Goal: Task Accomplishment & Management: Use online tool/utility

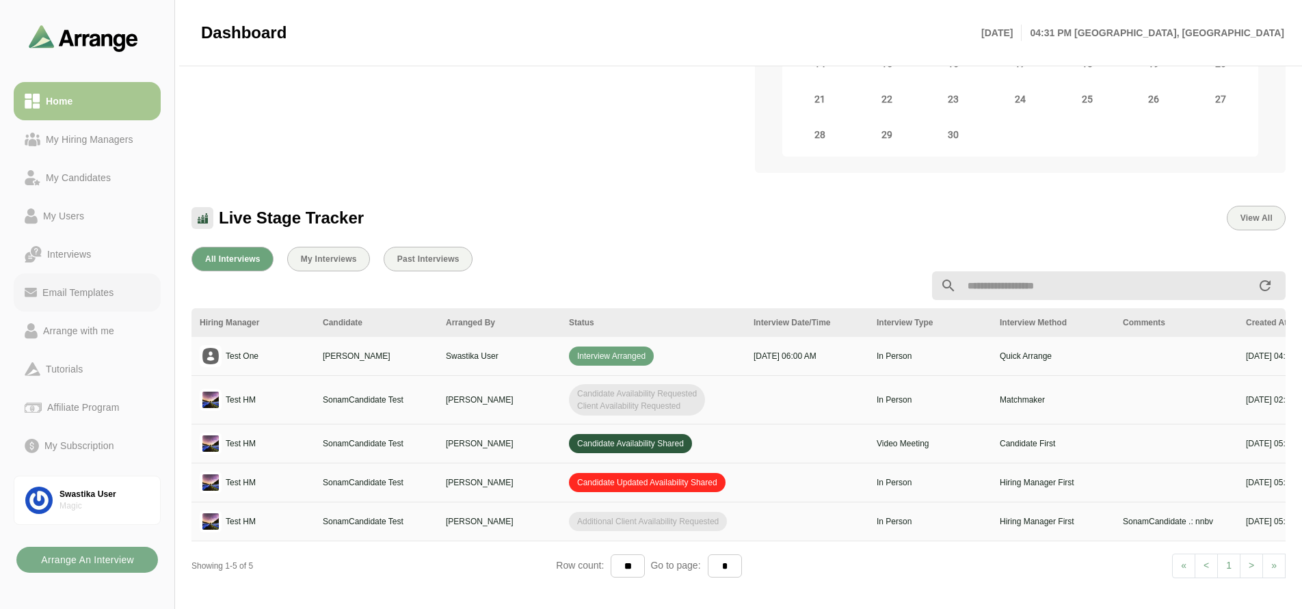
scroll to position [248, 0]
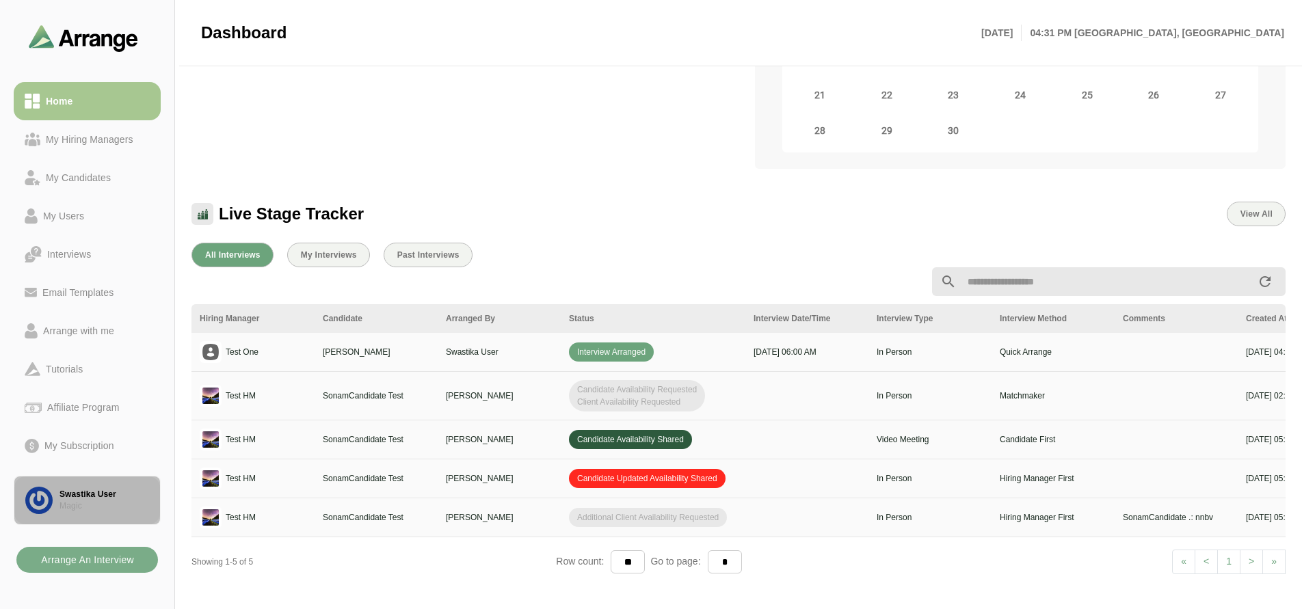
click at [63, 503] on div "Magic" at bounding box center [105, 507] width 90 height 12
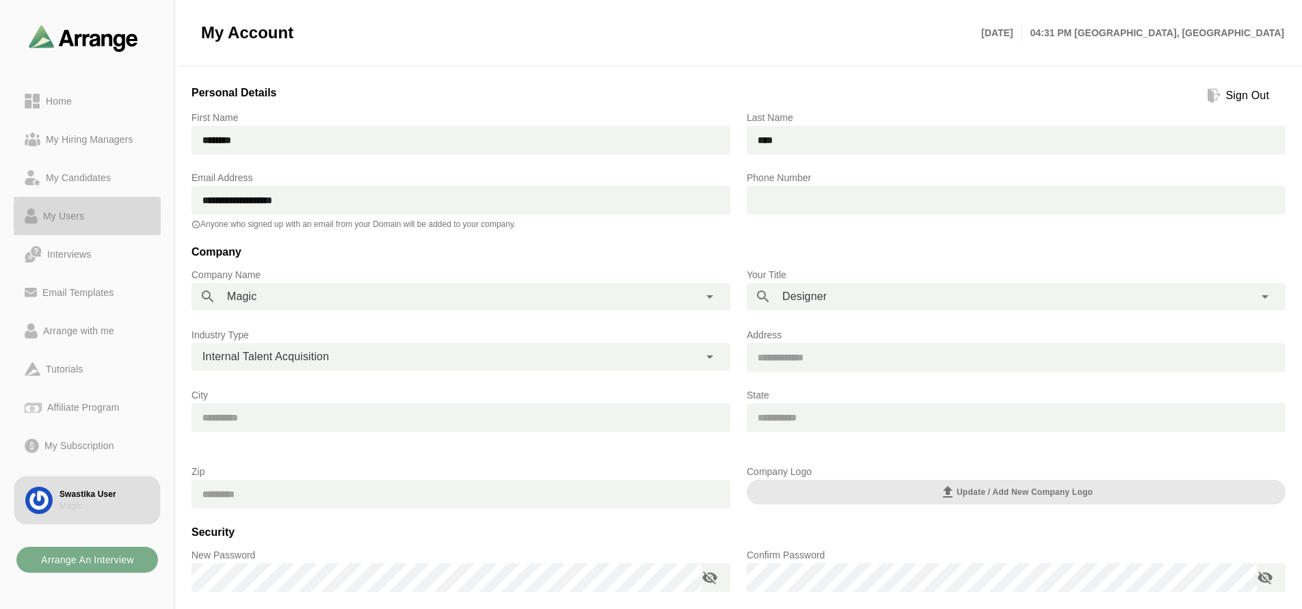
click at [70, 217] on div "My Users" at bounding box center [64, 216] width 52 height 16
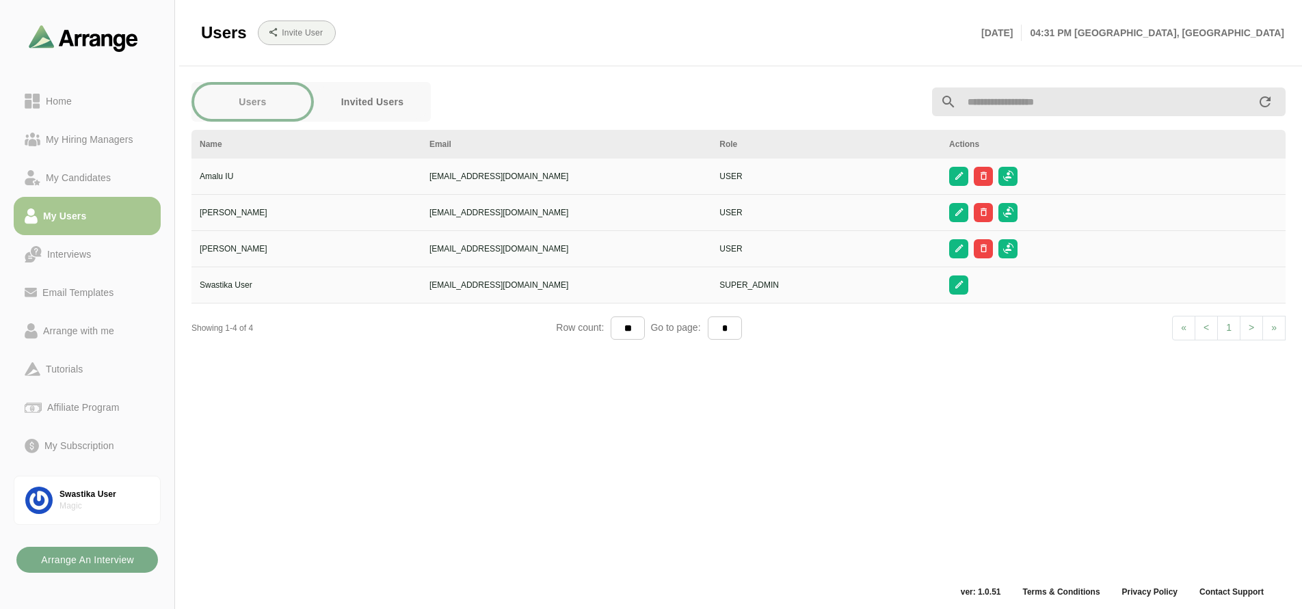
click at [514, 542] on div "Users Invited Users Name Email Role Actions Amalu IU satya+30@byldd.com USER Ro…" at bounding box center [738, 329] width 1111 height 510
click at [103, 559] on b "Arrange An Interview" at bounding box center [87, 560] width 94 height 26
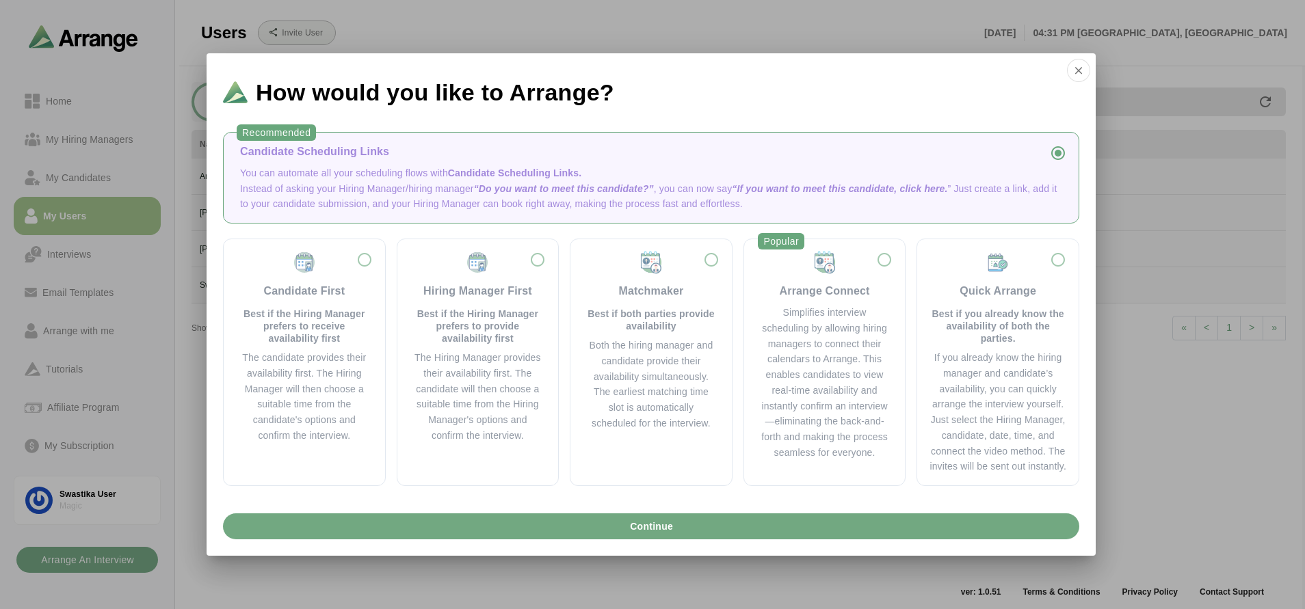
click at [621, 535] on button "Continue" at bounding box center [651, 527] width 856 height 26
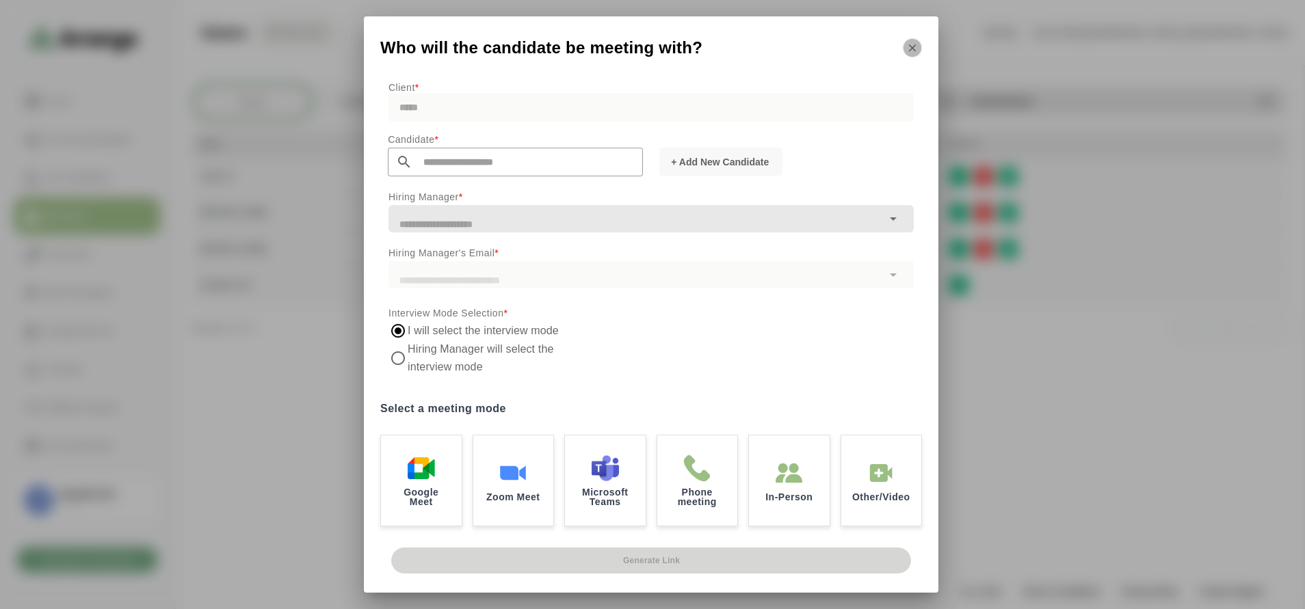
click at [914, 51] on icon "button" at bounding box center [912, 48] width 12 height 12
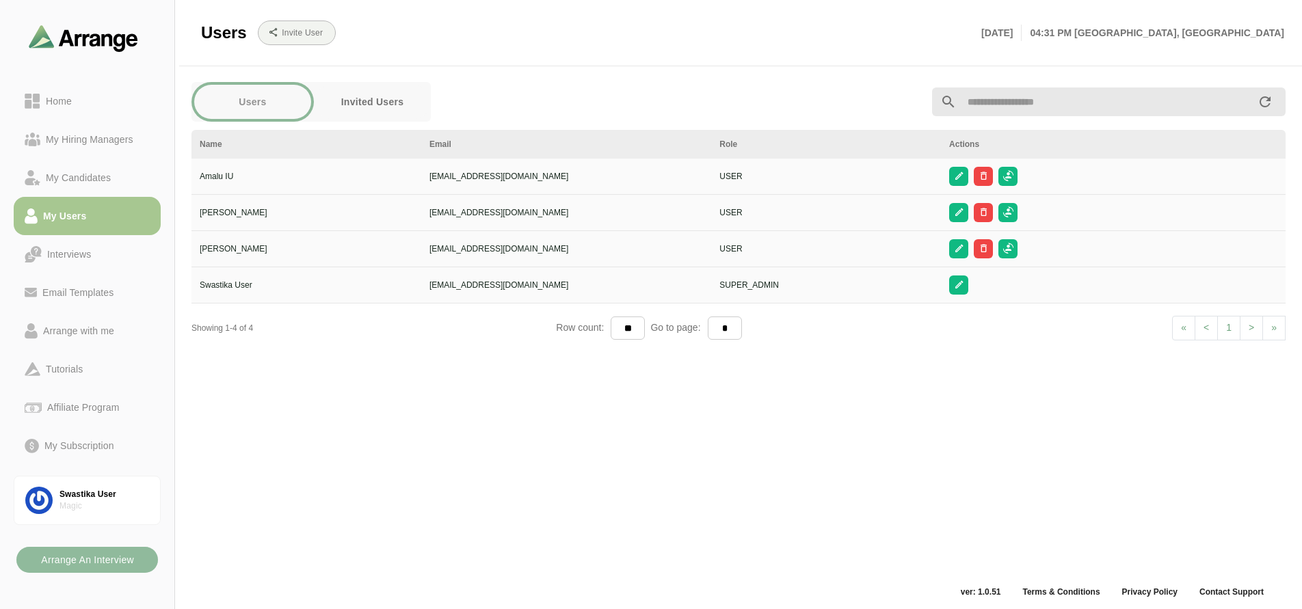
click at [88, 555] on b "Arrange An Interview" at bounding box center [87, 560] width 94 height 26
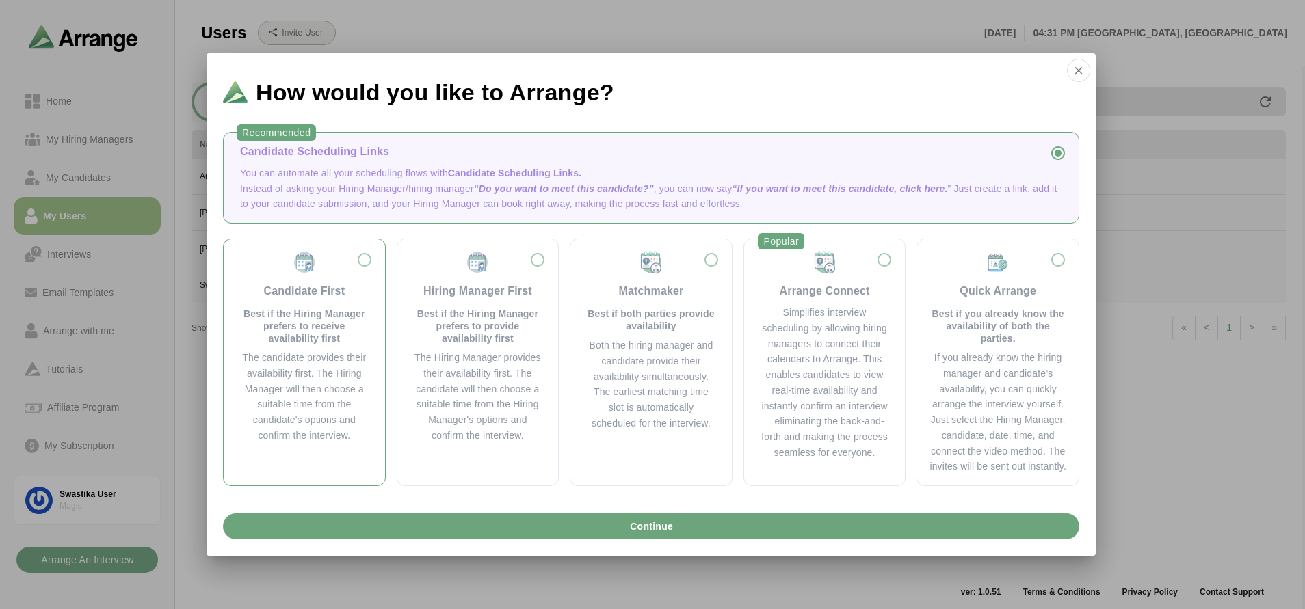
click at [271, 404] on div "The candidate provides their availability first. The Hiring Manager will then c…" at bounding box center [304, 397] width 129 height 94
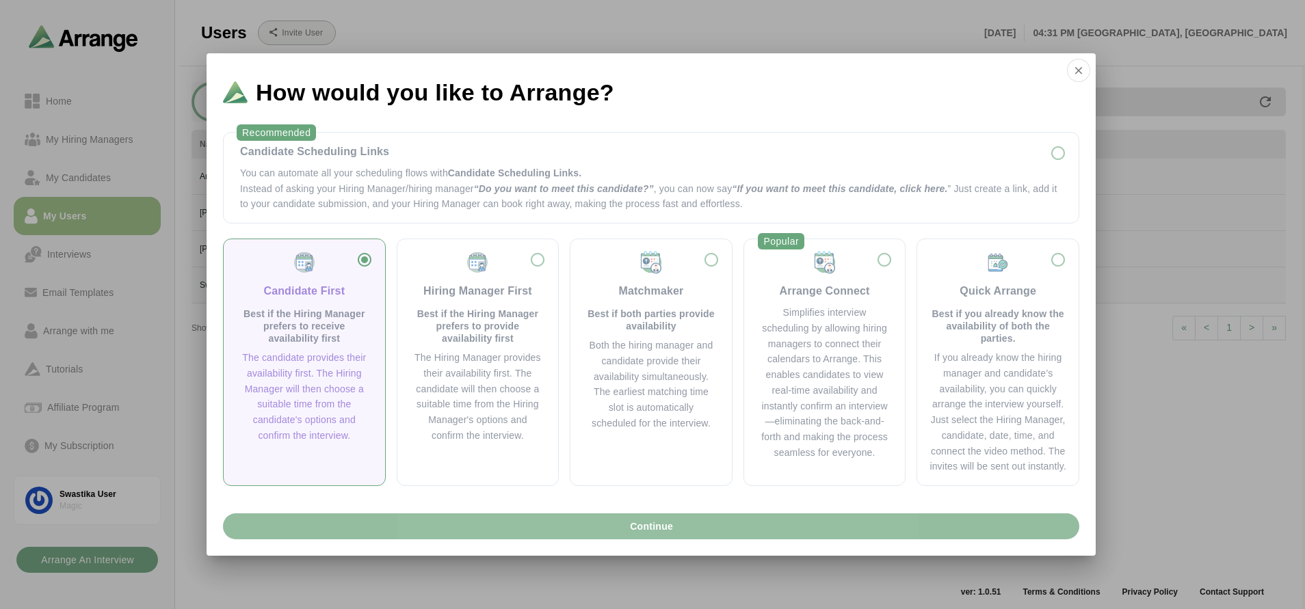
click at [439, 518] on button "Continue" at bounding box center [651, 527] width 856 height 26
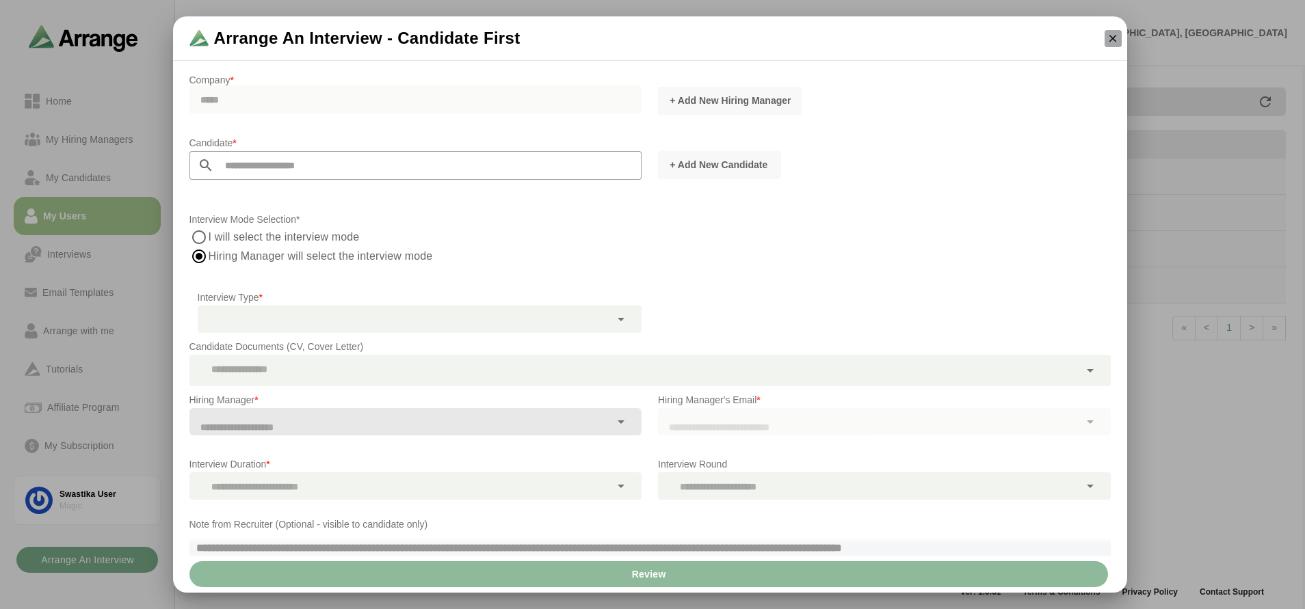
click at [1111, 37] on icon "button" at bounding box center [1113, 38] width 12 height 12
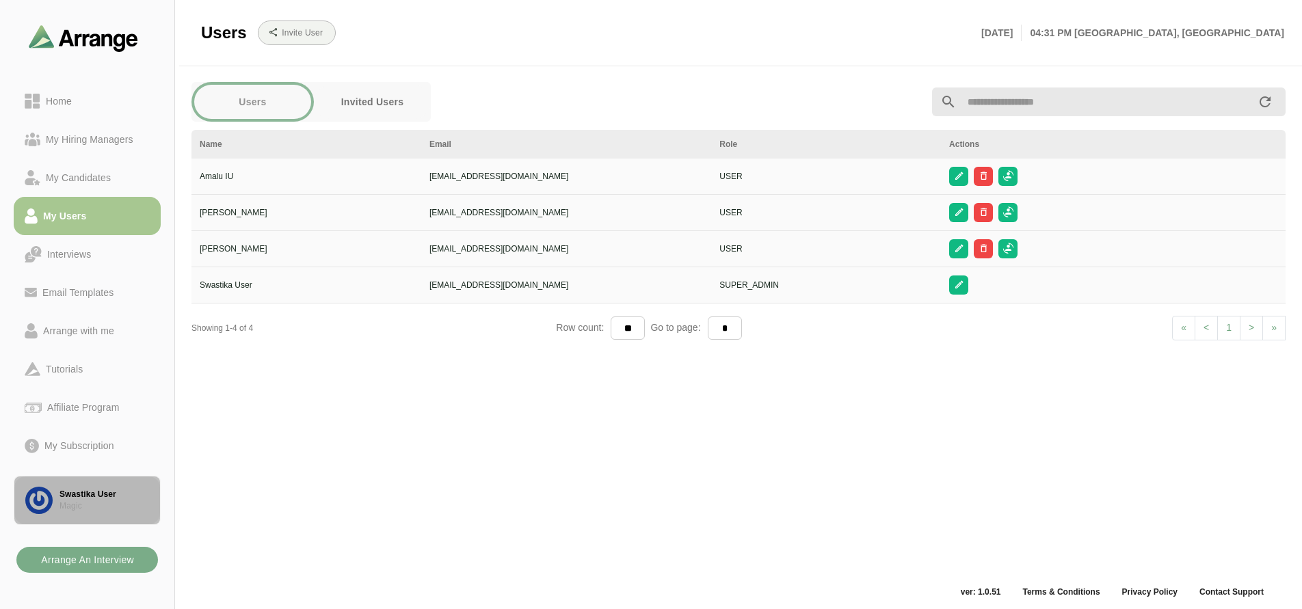
click at [78, 490] on div "Swastika User" at bounding box center [105, 495] width 90 height 12
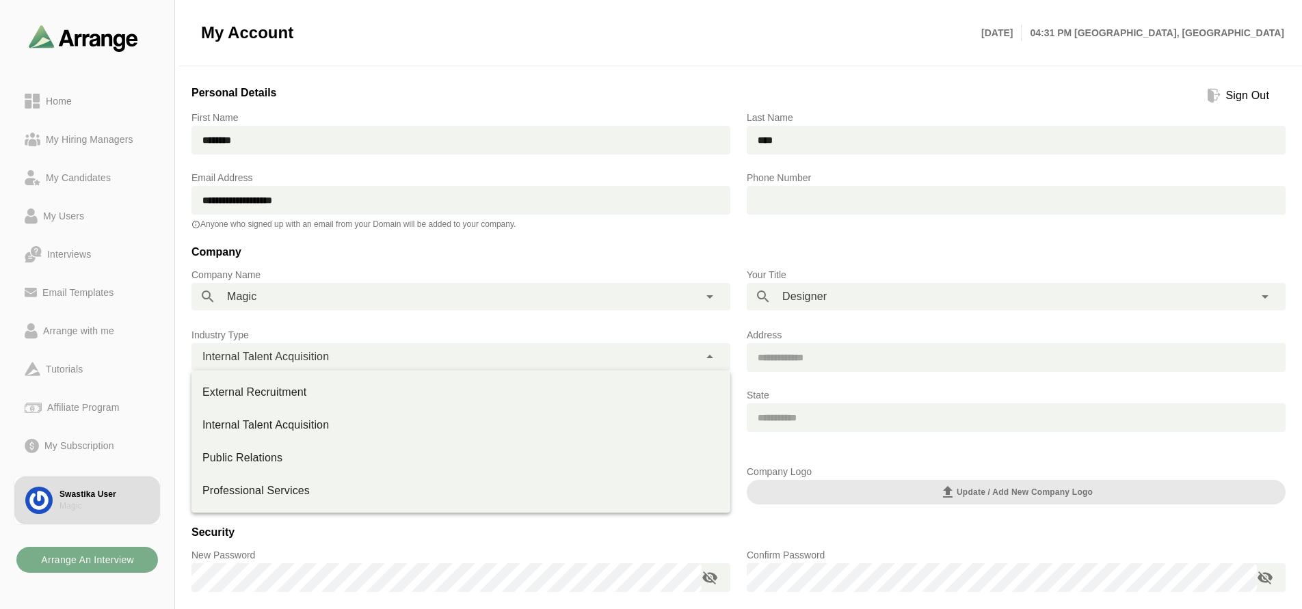
click at [285, 361] on span "Internal Talent Acquisition" at bounding box center [265, 357] width 127 height 18
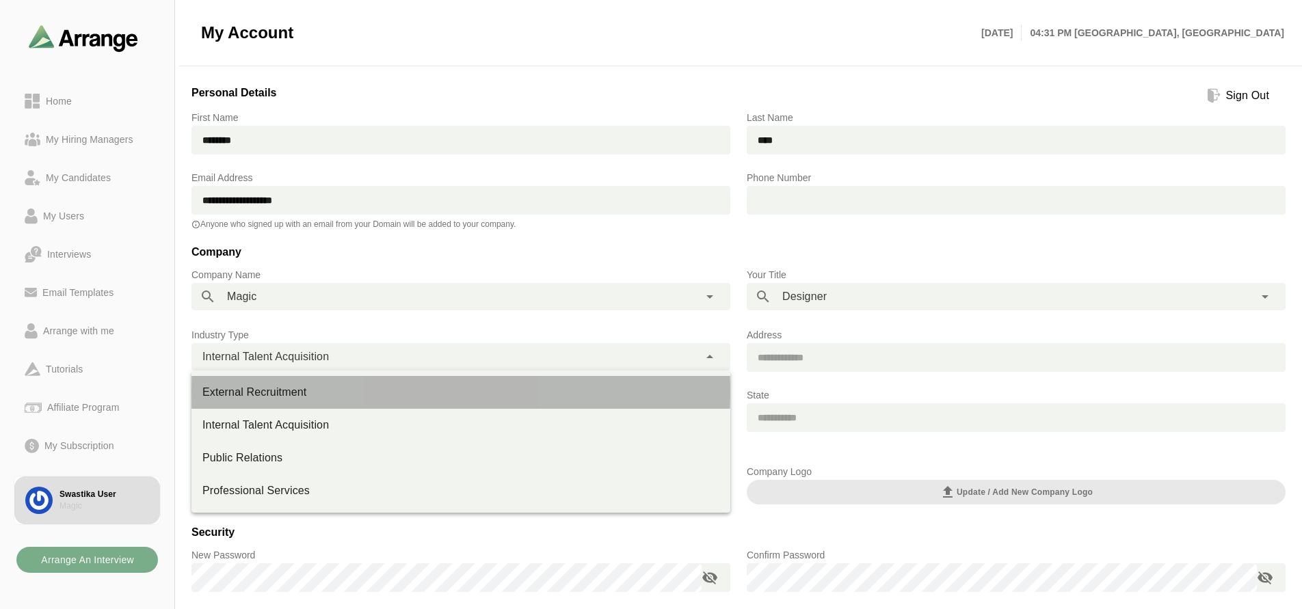
click at [283, 395] on div "External Recruitment" at bounding box center [460, 392] width 517 height 16
type input "**********"
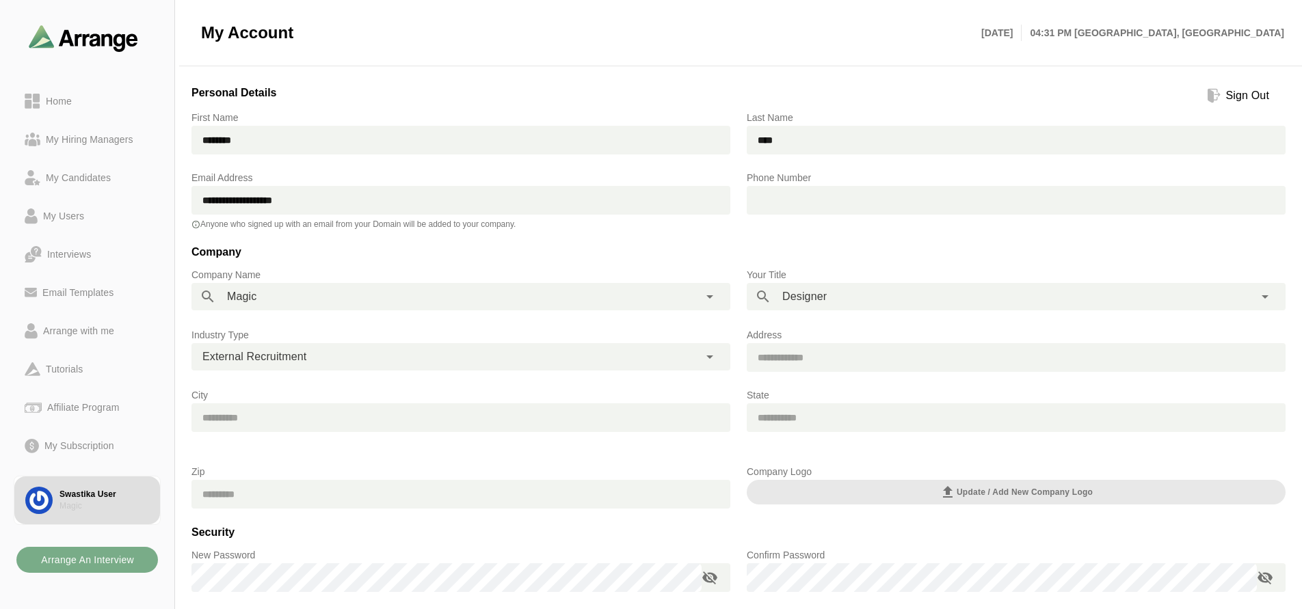
scroll to position [122, 0]
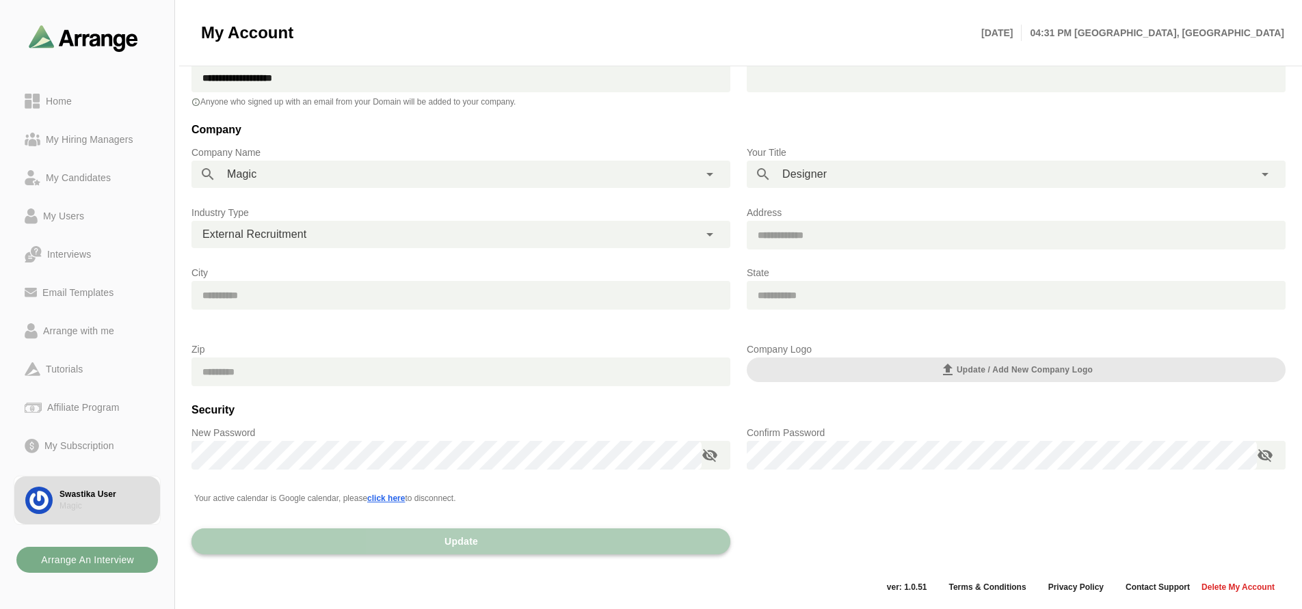
click at [319, 529] on button "Update" at bounding box center [461, 542] width 539 height 26
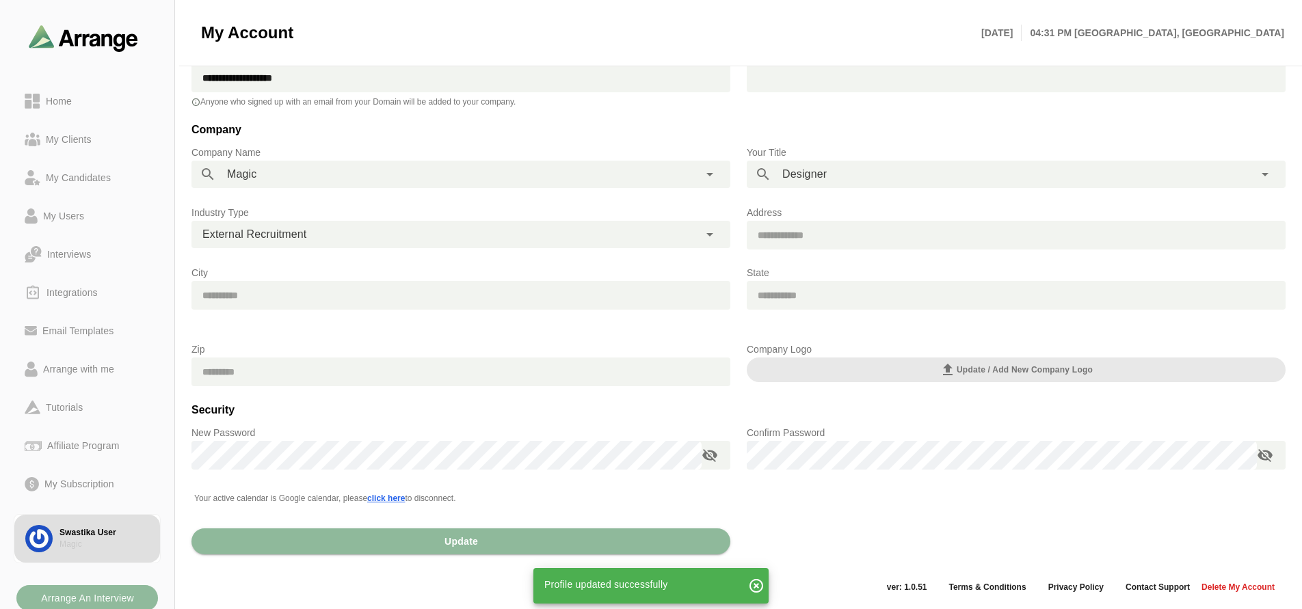
click at [126, 598] on b "Arrange An Interview" at bounding box center [87, 598] width 94 height 26
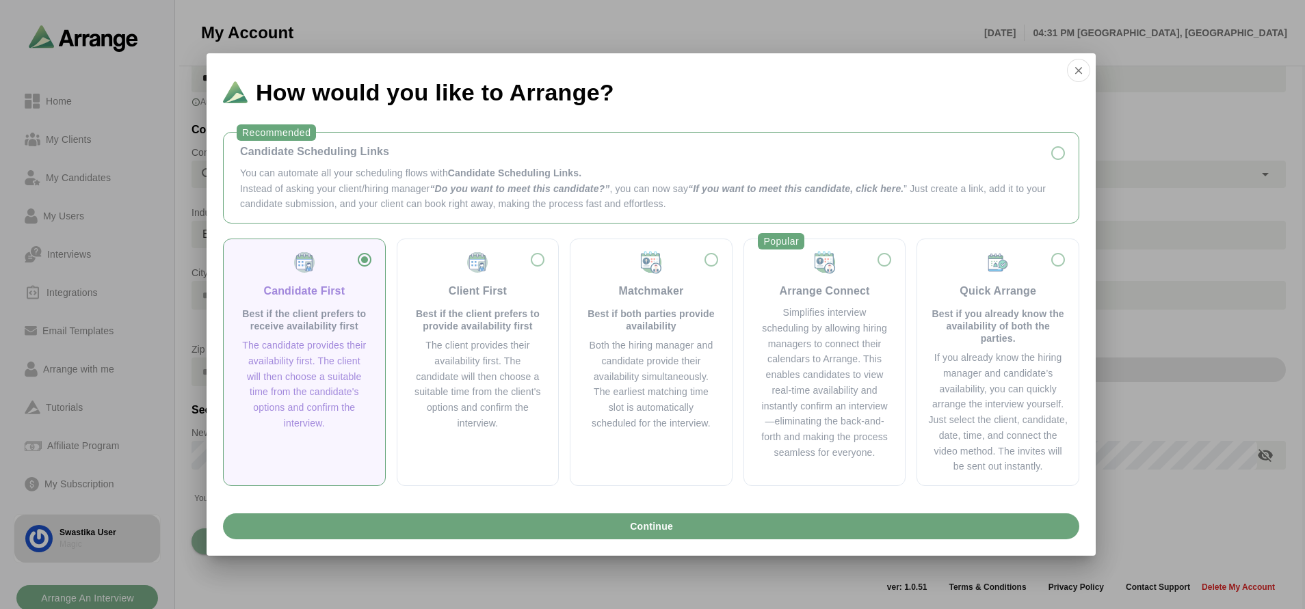
click at [604, 173] on p "You can automate all your scheduling flows with Candidate Scheduling Links." at bounding box center [651, 174] width 822 height 16
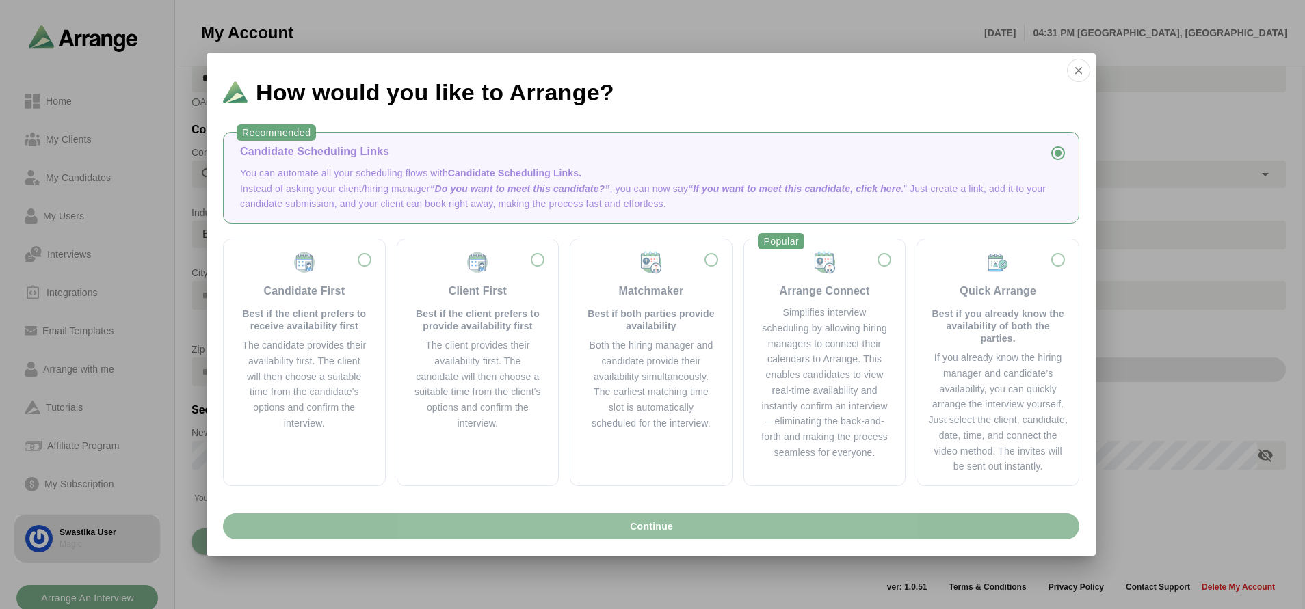
click at [546, 524] on button "Continue" at bounding box center [651, 527] width 856 height 26
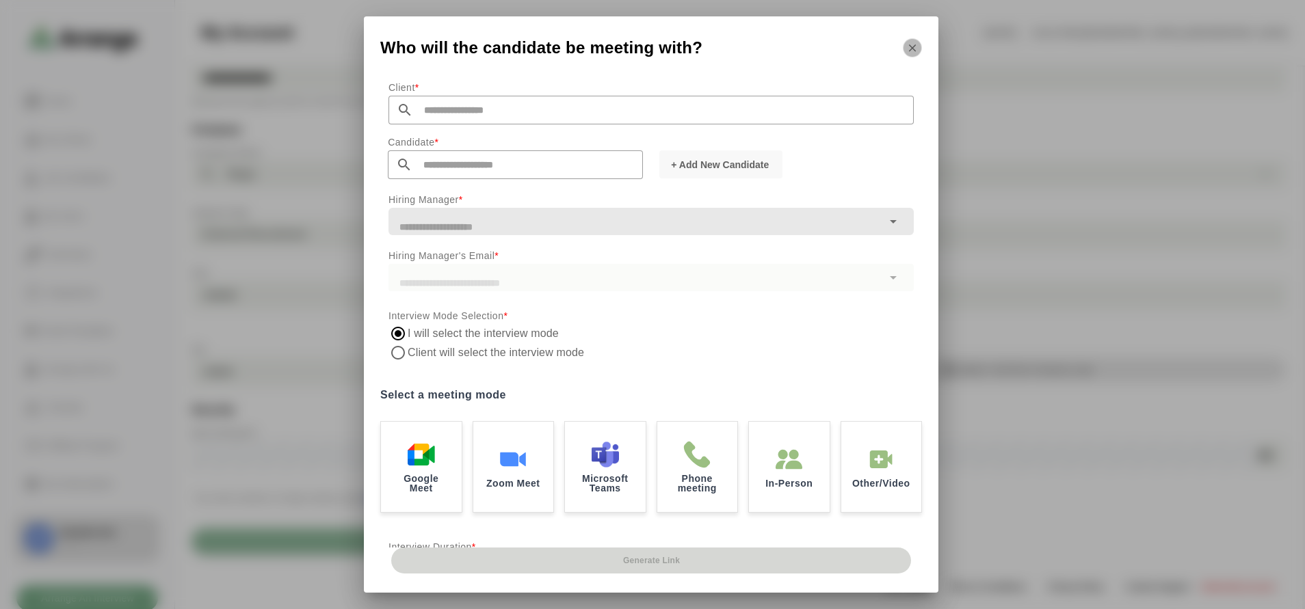
click at [914, 49] on icon "button" at bounding box center [912, 48] width 12 height 12
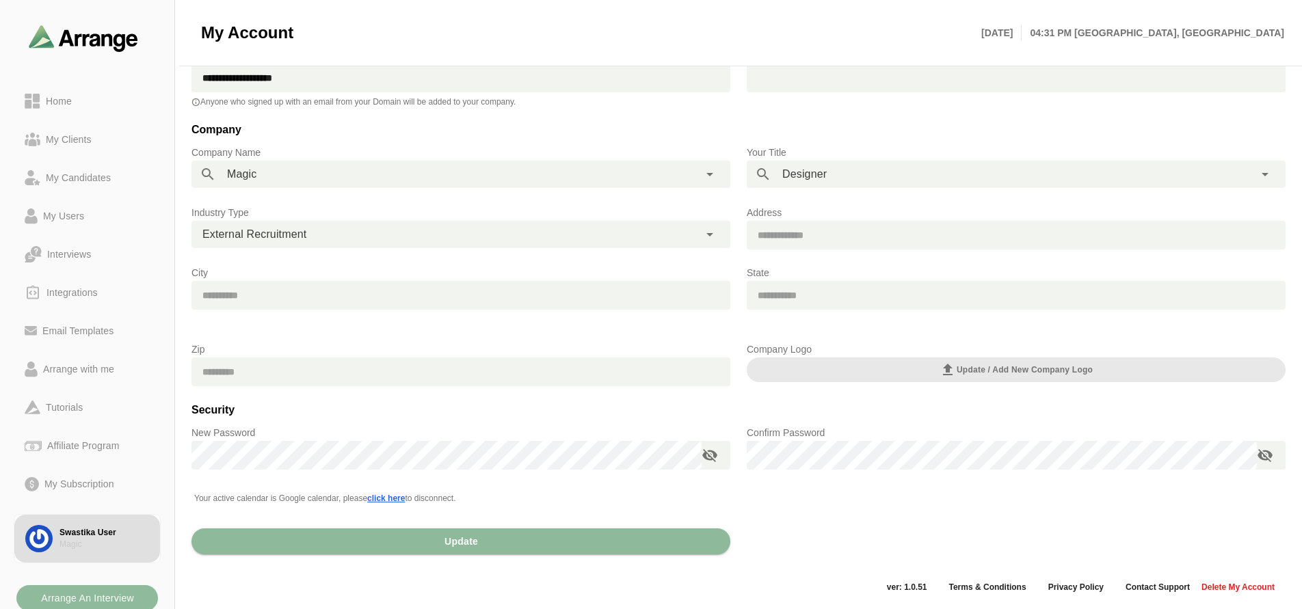
click at [122, 592] on b "Arrange An Interview" at bounding box center [87, 598] width 94 height 26
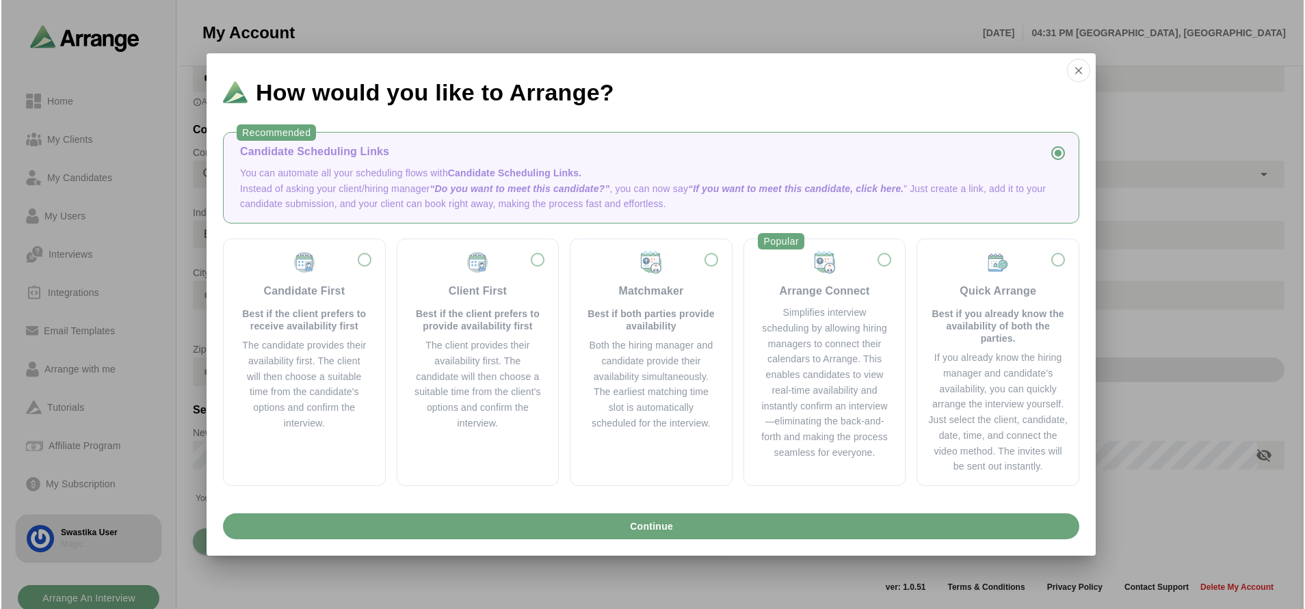
scroll to position [0, 0]
click at [273, 446] on label "Candidate First Best if the client prefers to receive availability first The ca…" at bounding box center [305, 362] width 140 height 224
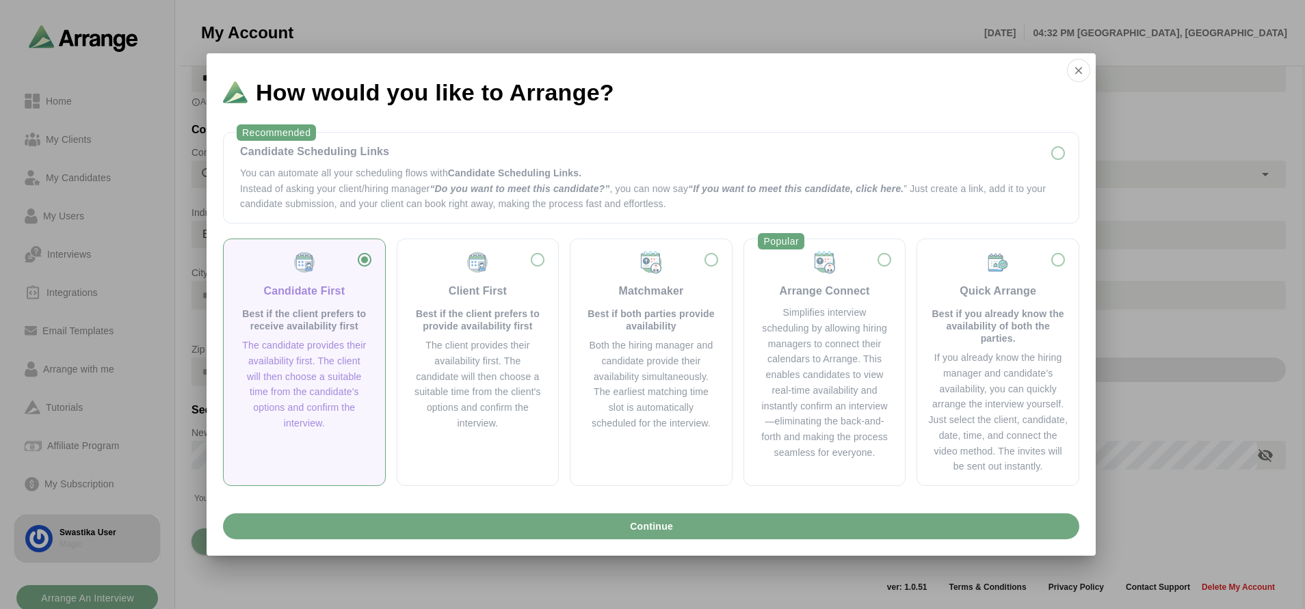
click at [388, 527] on button "Continue" at bounding box center [651, 527] width 856 height 26
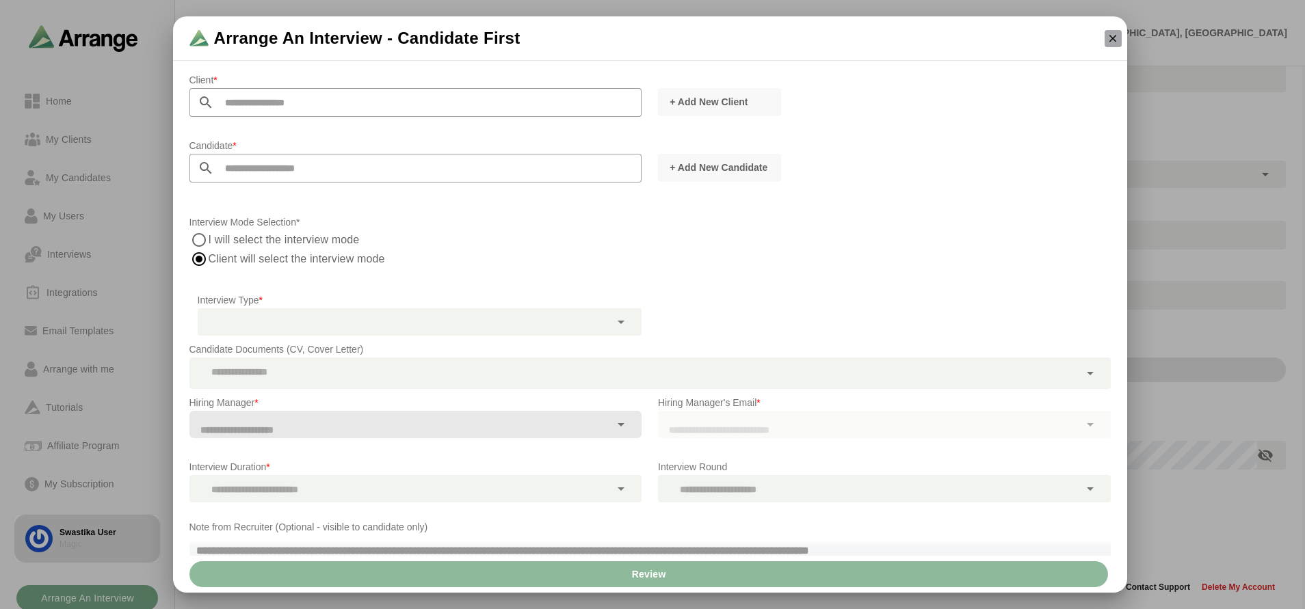
click at [1109, 33] on icon "button" at bounding box center [1113, 38] width 12 height 12
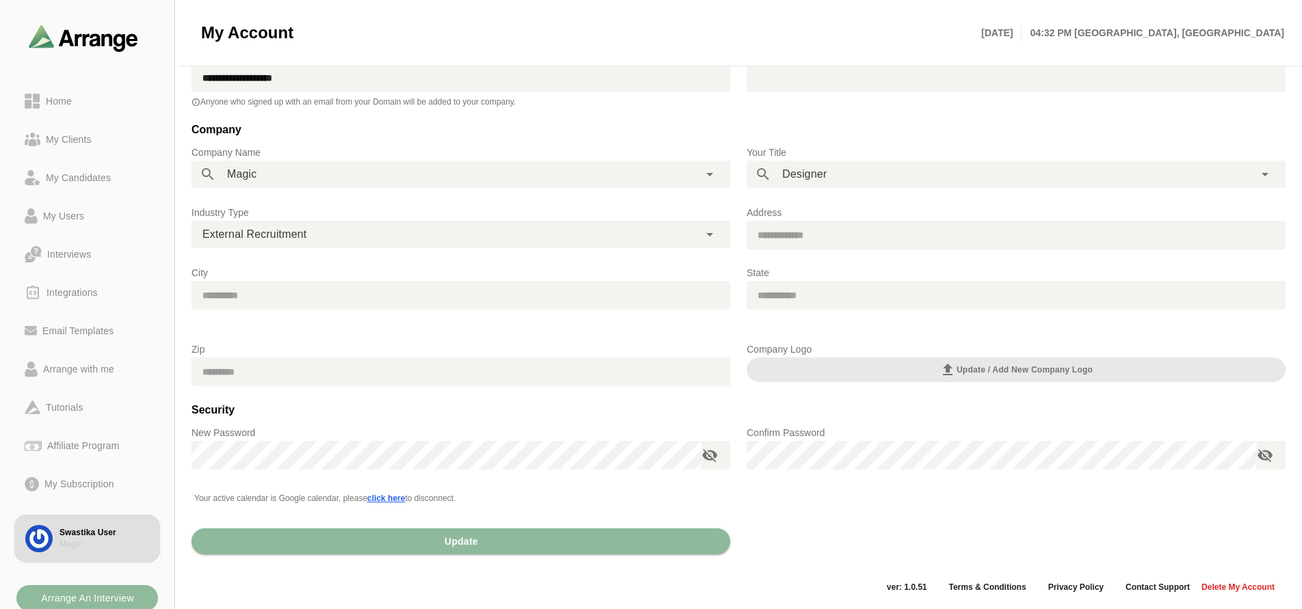
click at [110, 599] on b "Arrange An Interview" at bounding box center [87, 598] width 94 height 26
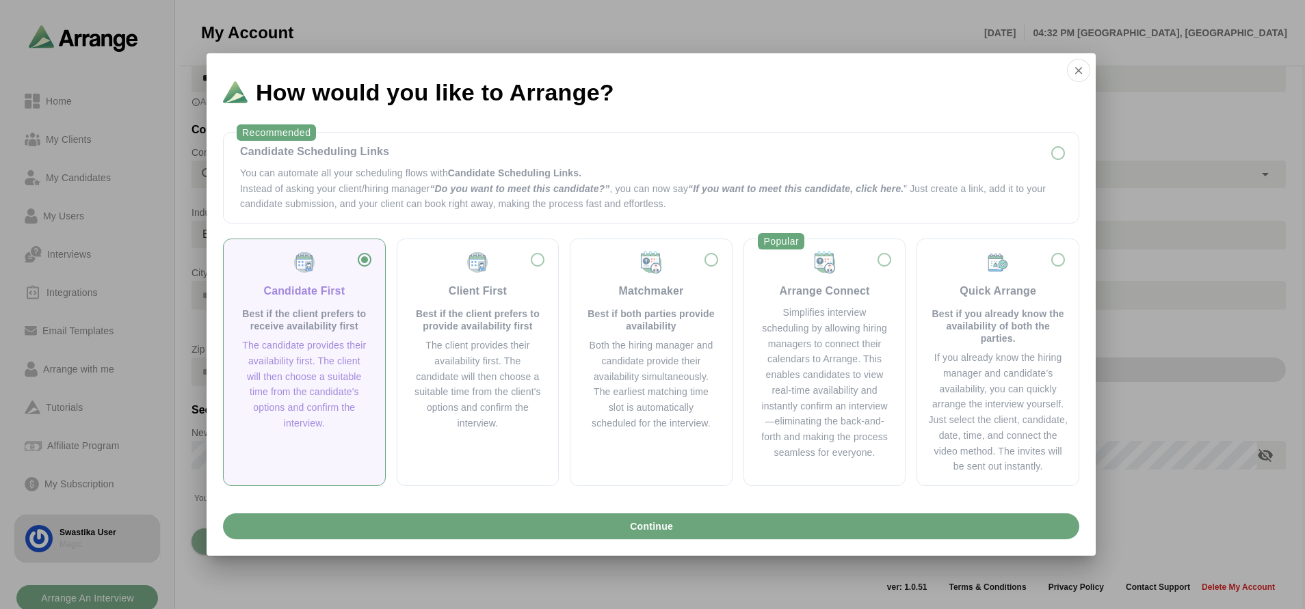
click at [564, 355] on div "Candidate First Best if the client prefers to receive availability first The ca…" at bounding box center [651, 363] width 856 height 248
click at [540, 371] on div "The client provides their availability first. The candidate will then choose a …" at bounding box center [478, 385] width 129 height 94
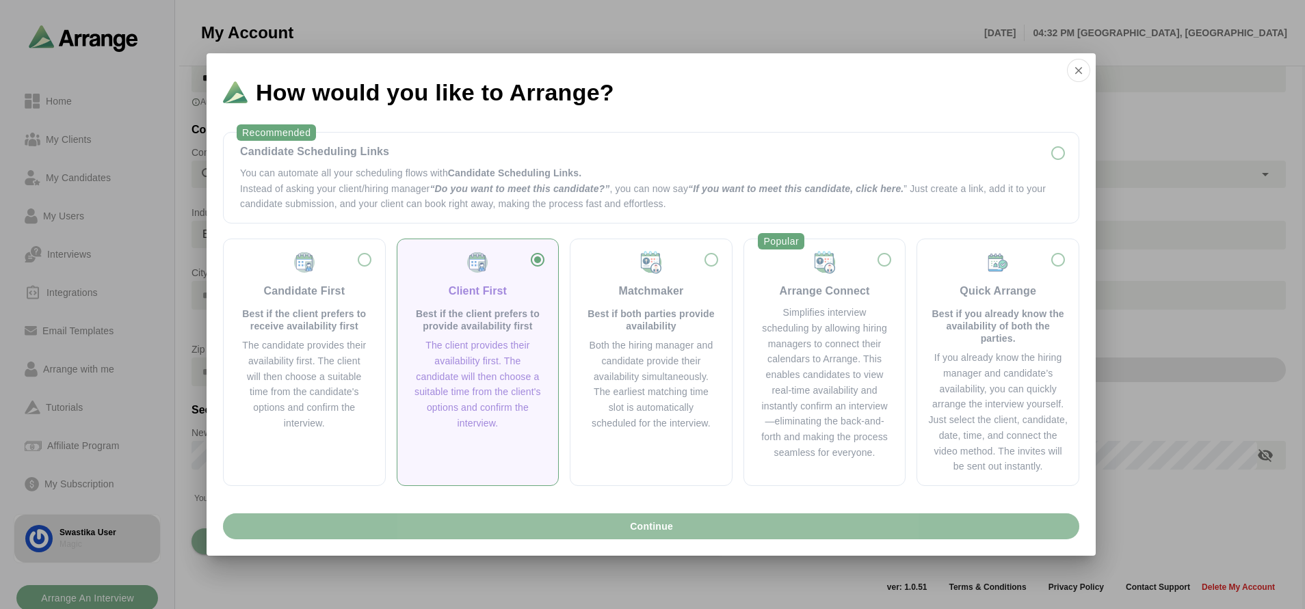
click at [551, 517] on button "Continue" at bounding box center [651, 527] width 856 height 26
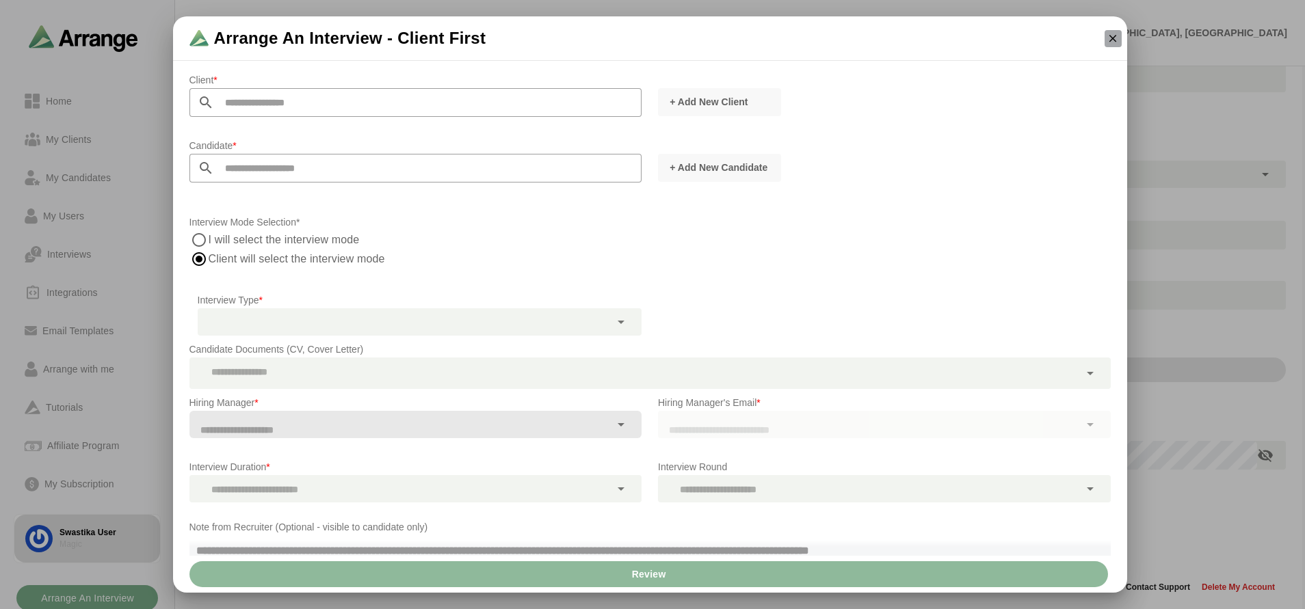
click at [1120, 36] on button "button" at bounding box center [1113, 38] width 17 height 17
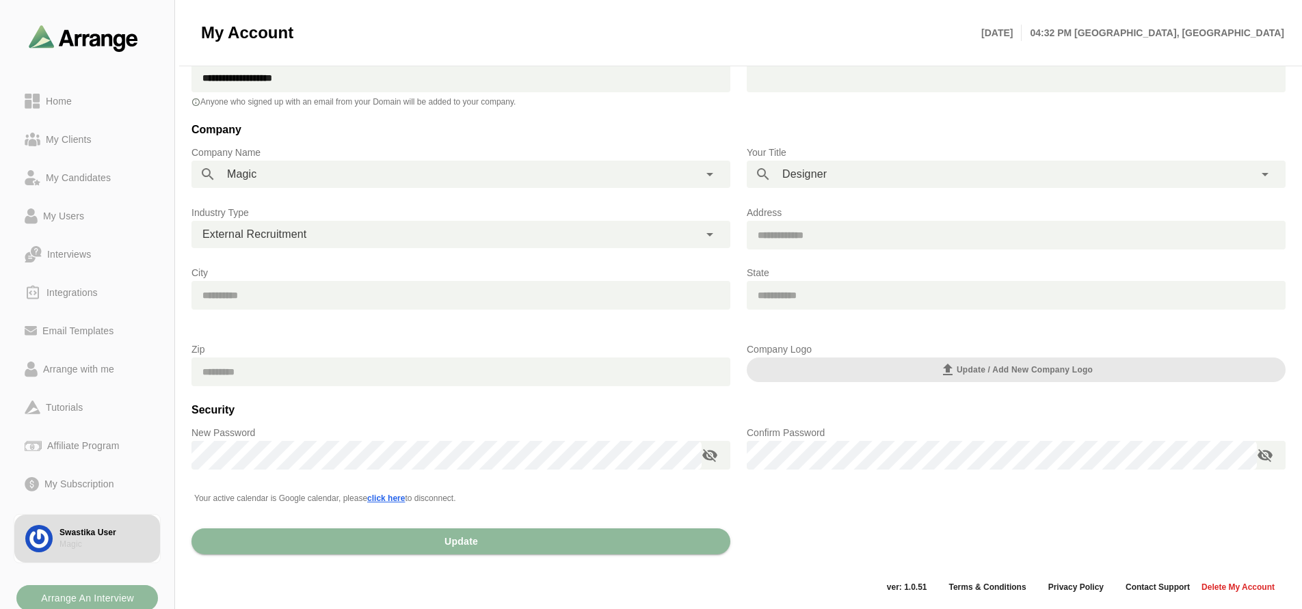
click at [107, 601] on b "Arrange An Interview" at bounding box center [87, 598] width 94 height 26
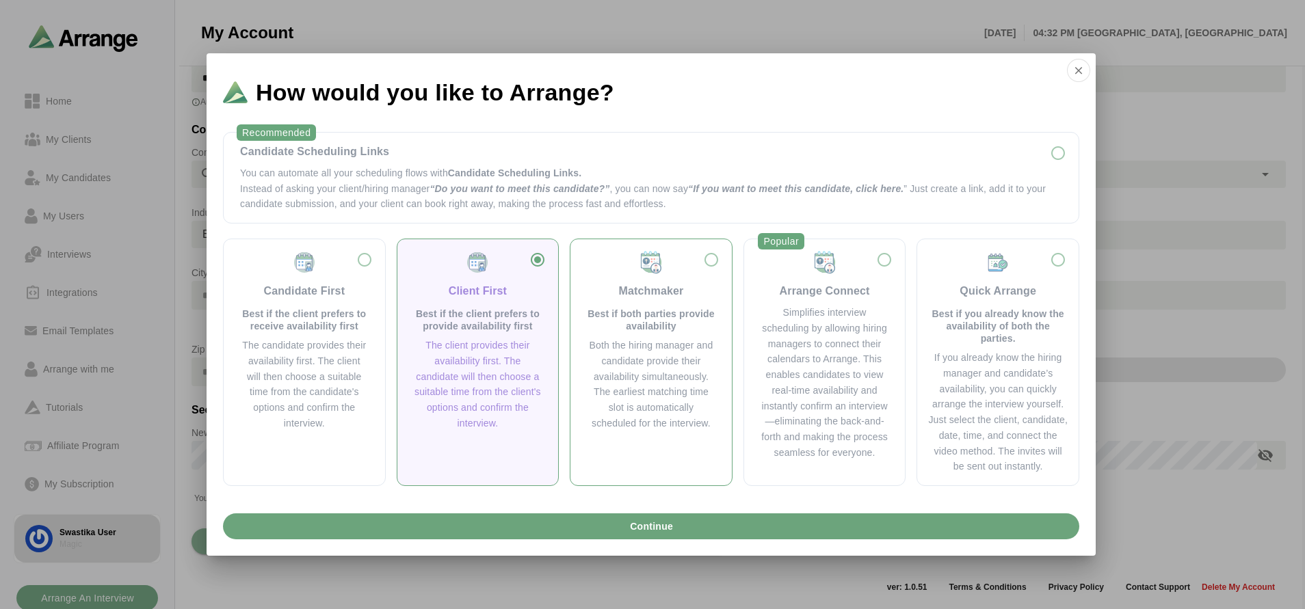
click at [672, 406] on div "Both the hiring manager and candidate provide their availability simultaneously…" at bounding box center [651, 385] width 129 height 94
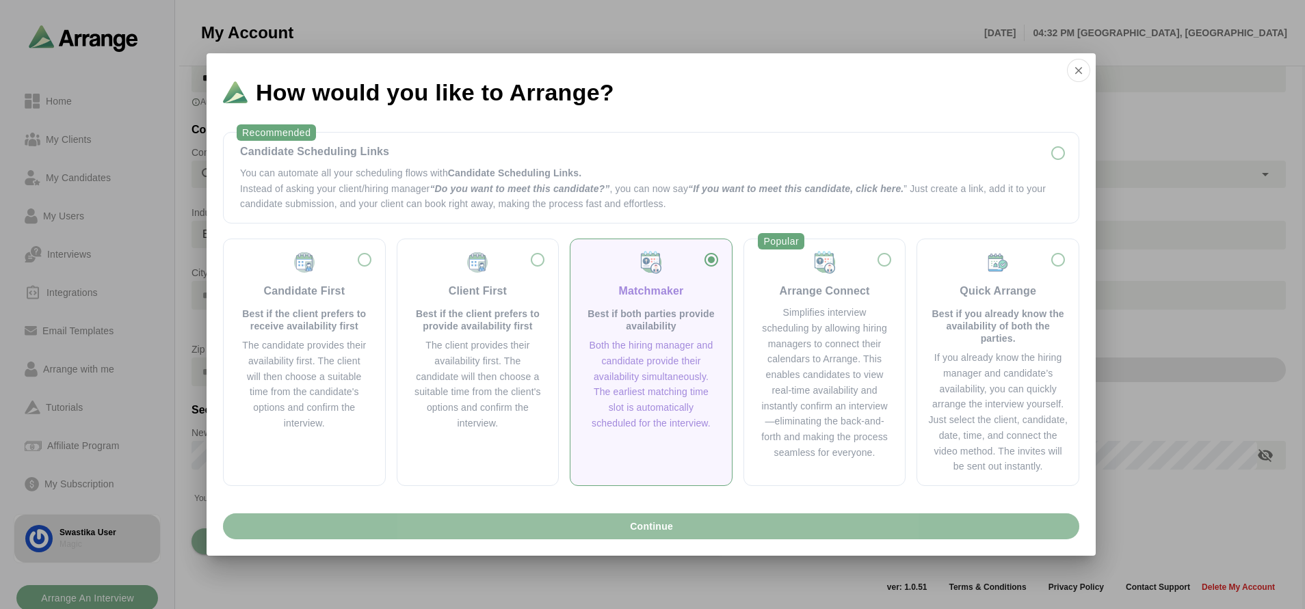
click at [661, 523] on span "Continue" at bounding box center [651, 527] width 44 height 26
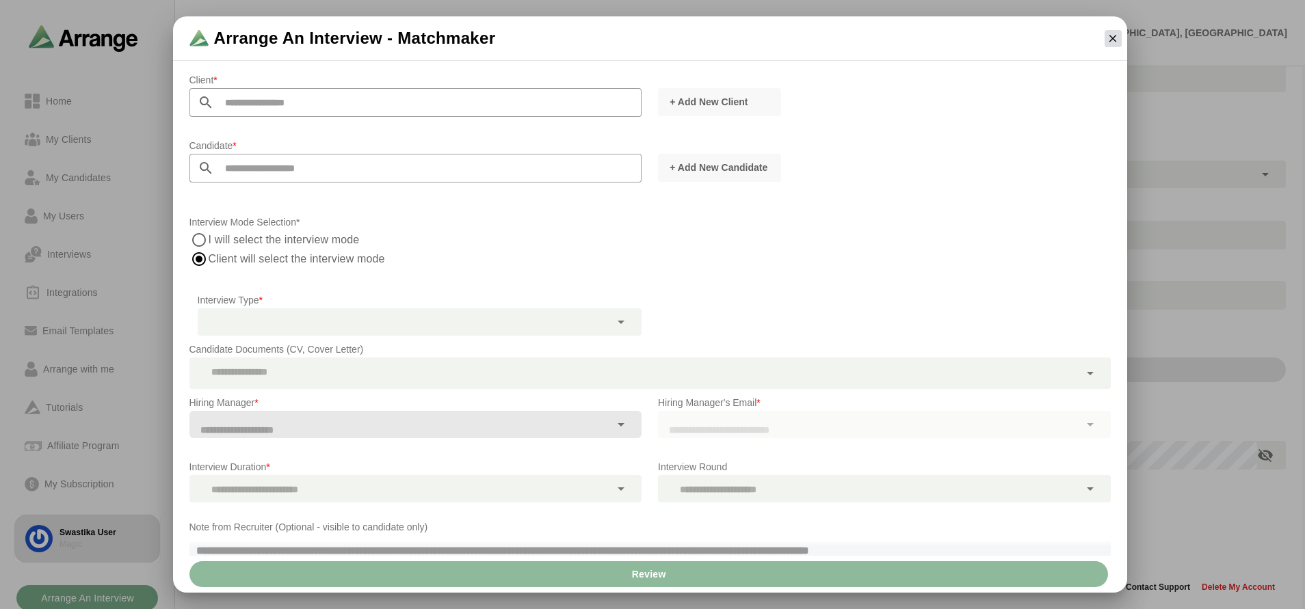
click at [1116, 40] on icon "button" at bounding box center [1113, 38] width 12 height 12
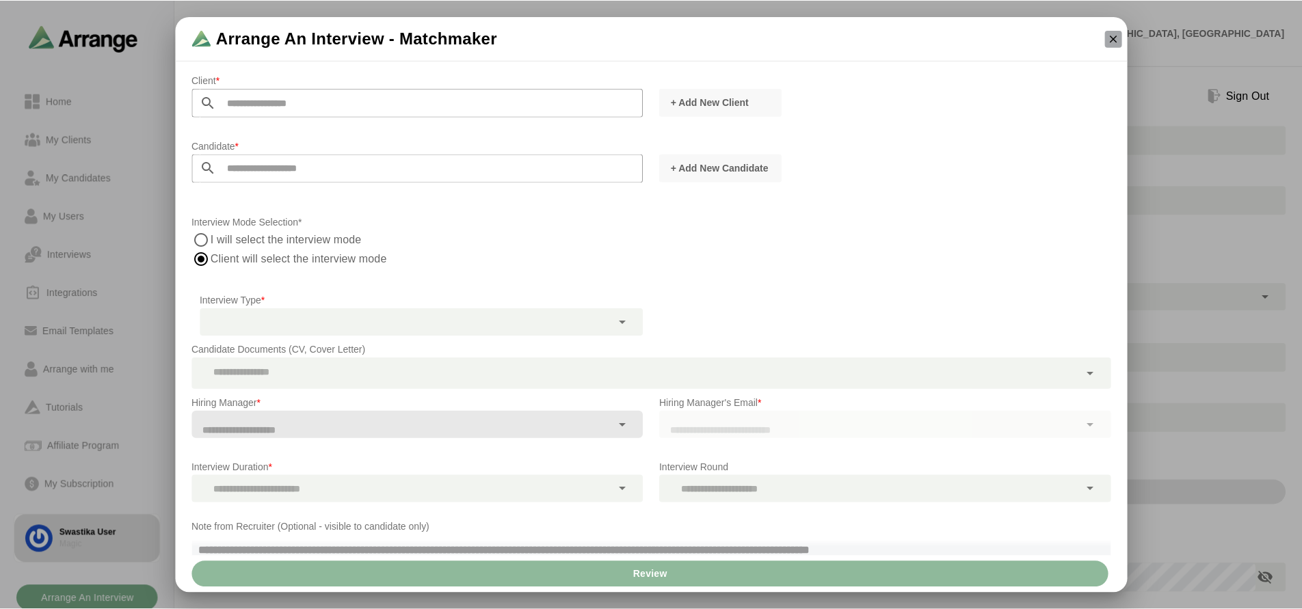
scroll to position [122, 0]
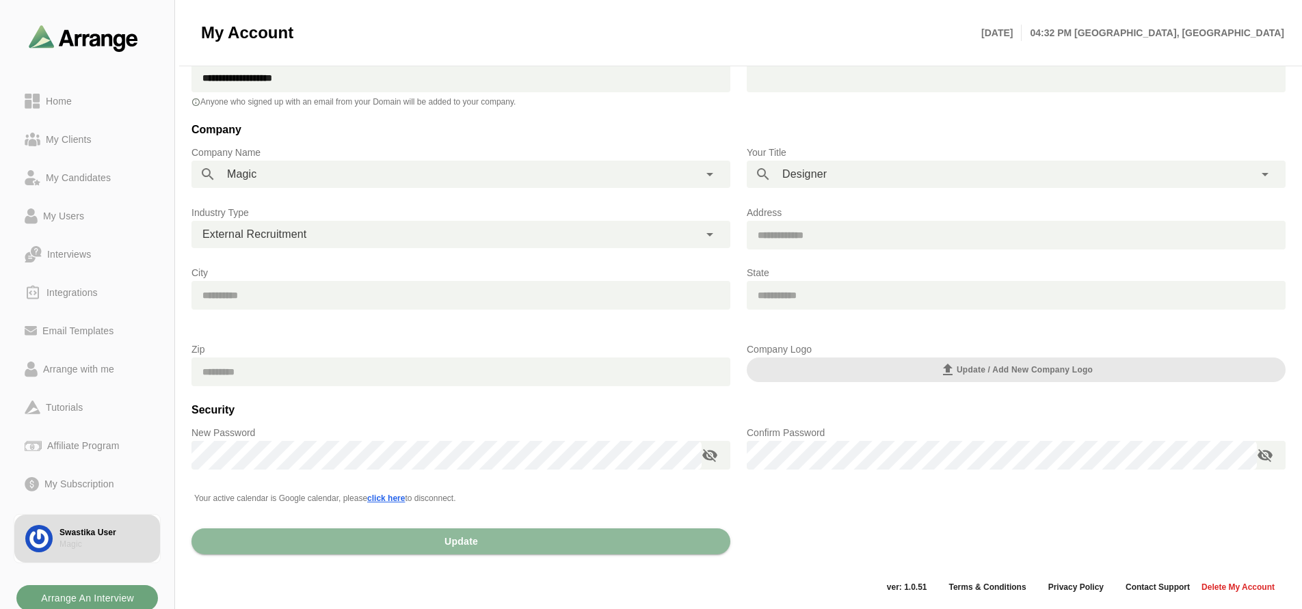
click at [131, 597] on b "Arrange An Interview" at bounding box center [87, 598] width 94 height 26
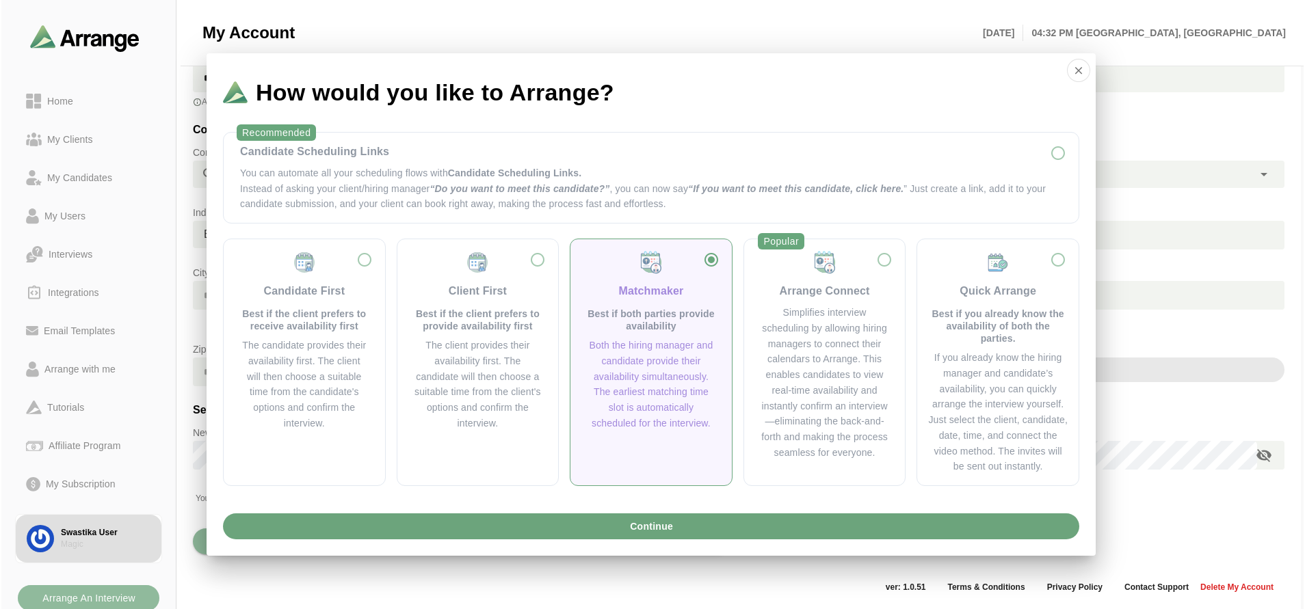
scroll to position [0, 0]
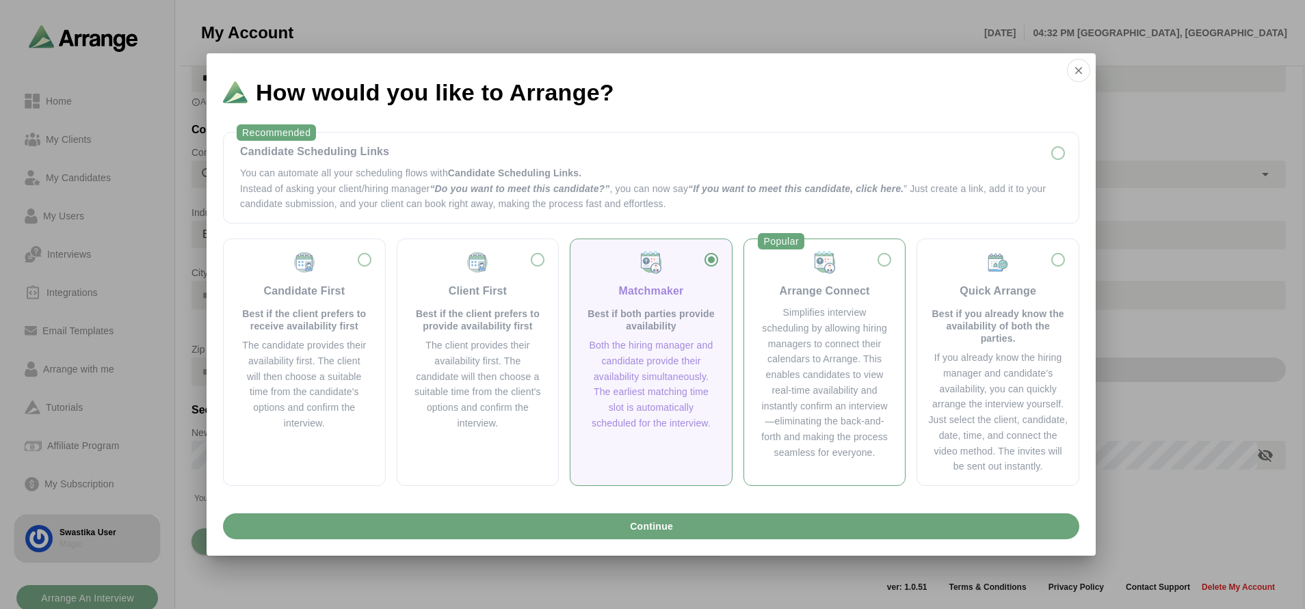
click at [810, 418] on div "Simplifies interview scheduling by allowing hiring managers to connect their ca…" at bounding box center [825, 383] width 129 height 156
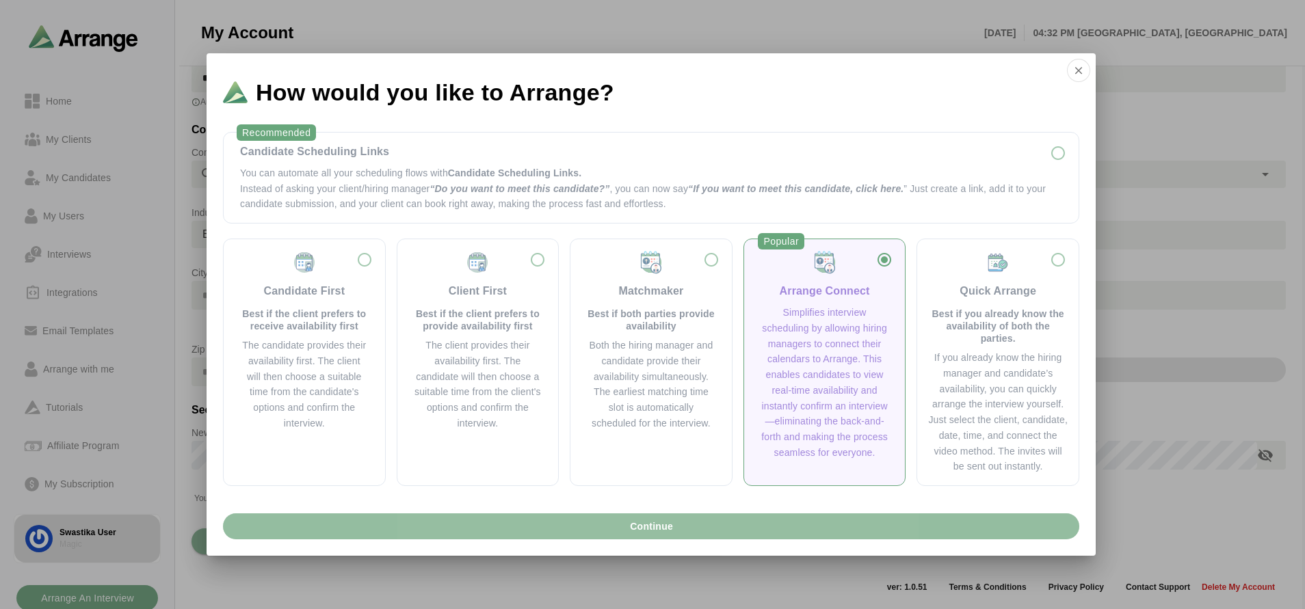
click at [729, 529] on button "Continue" at bounding box center [651, 527] width 856 height 26
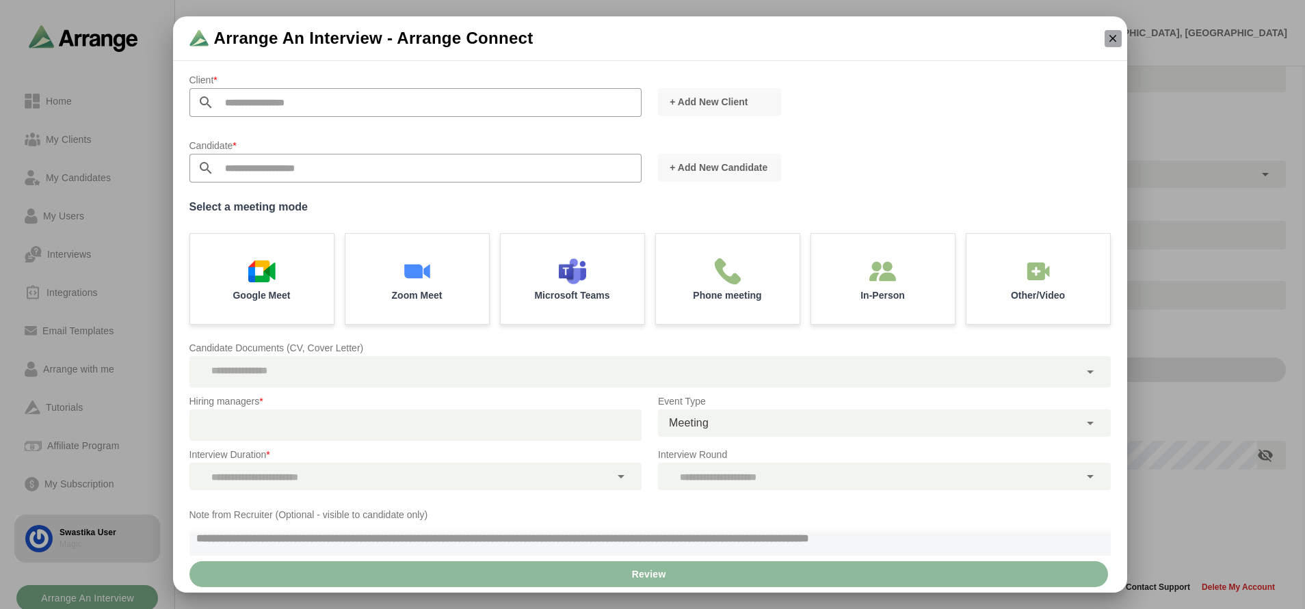
click at [1121, 42] on button "button" at bounding box center [1113, 38] width 17 height 17
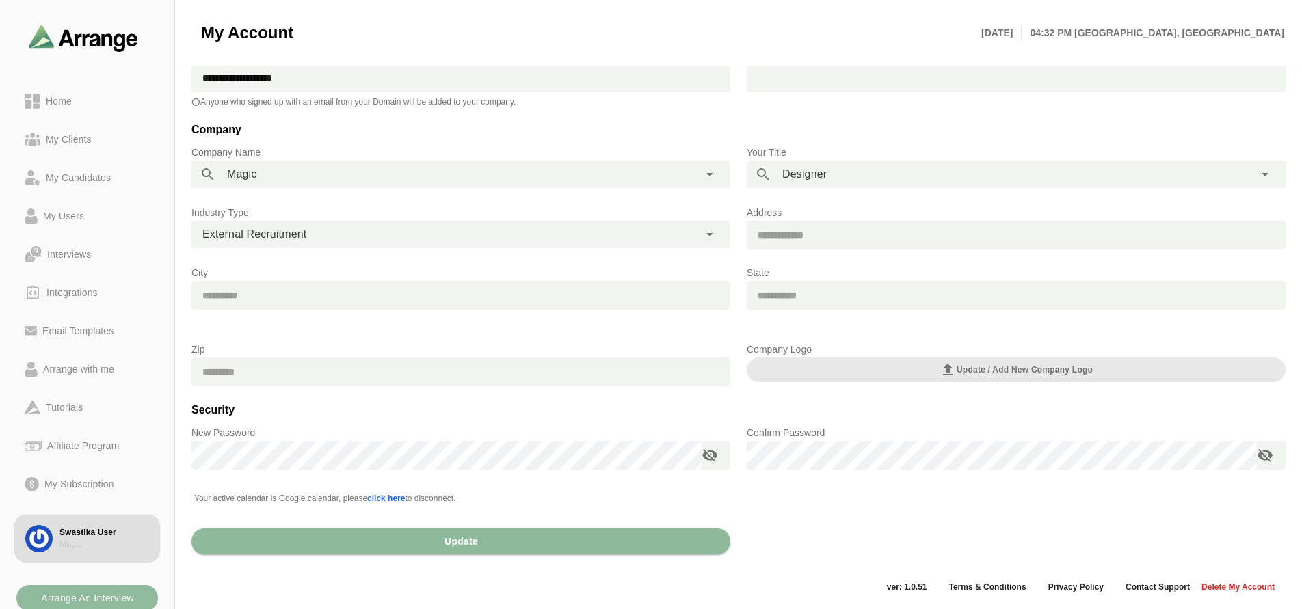
click at [76, 607] on b "Arrange An Interview" at bounding box center [87, 598] width 94 height 26
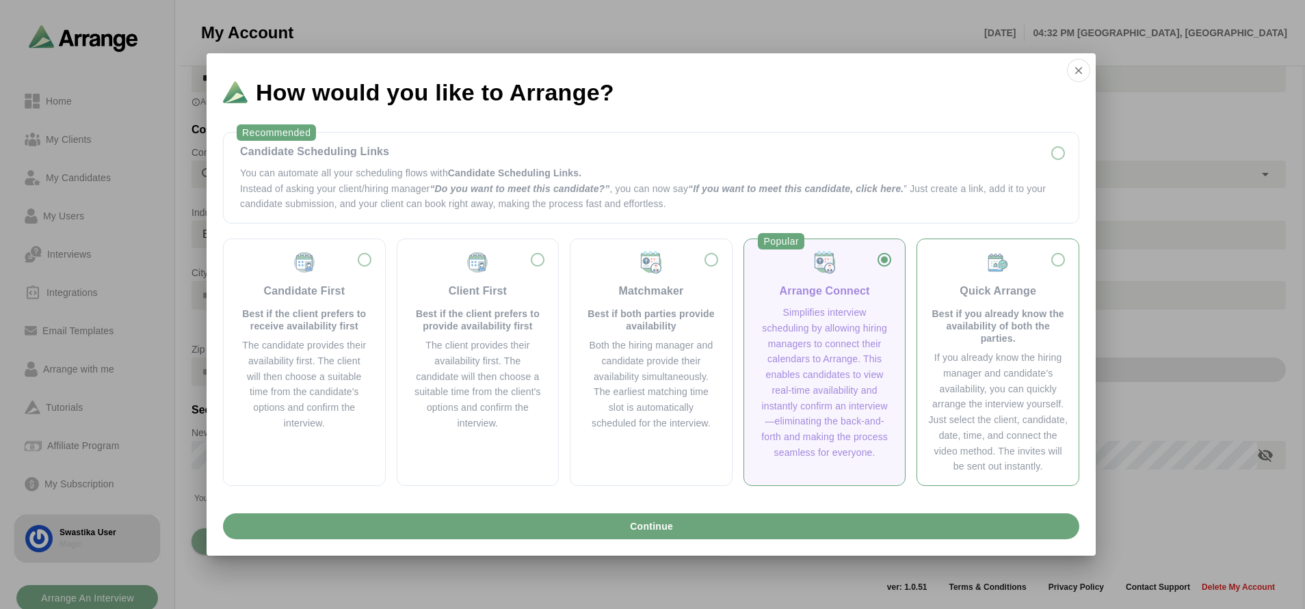
click at [990, 385] on div "If you already know the hiring manager and candidate’s availability, you can qu…" at bounding box center [998, 412] width 140 height 124
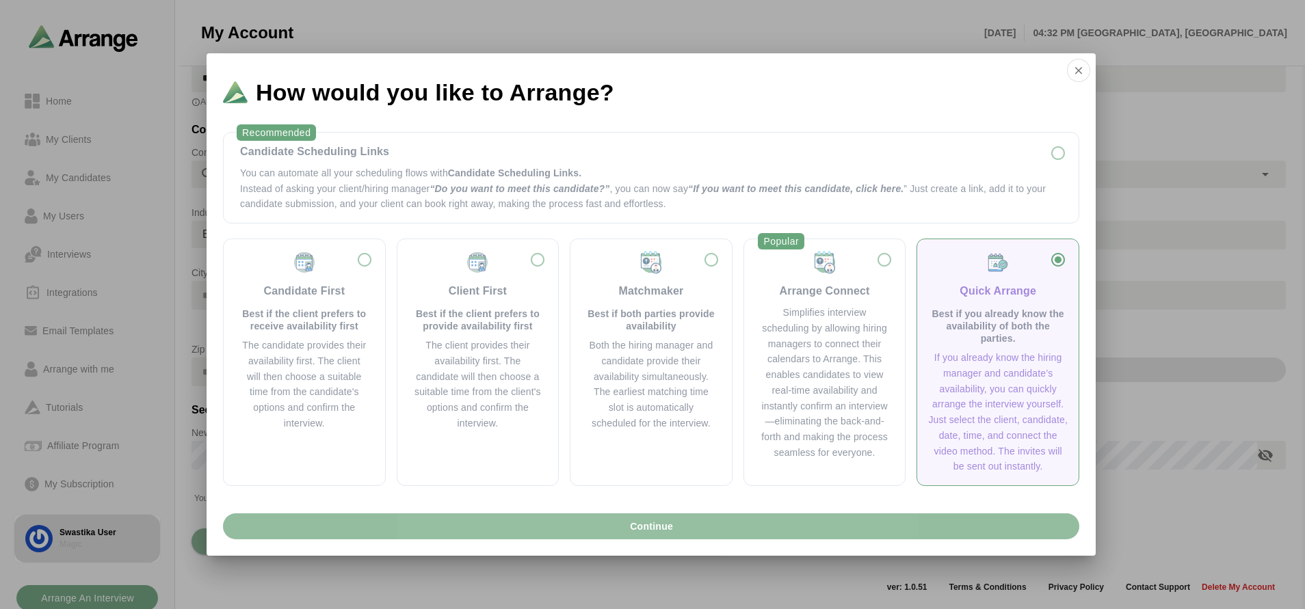
click at [886, 527] on button "Continue" at bounding box center [651, 527] width 856 height 26
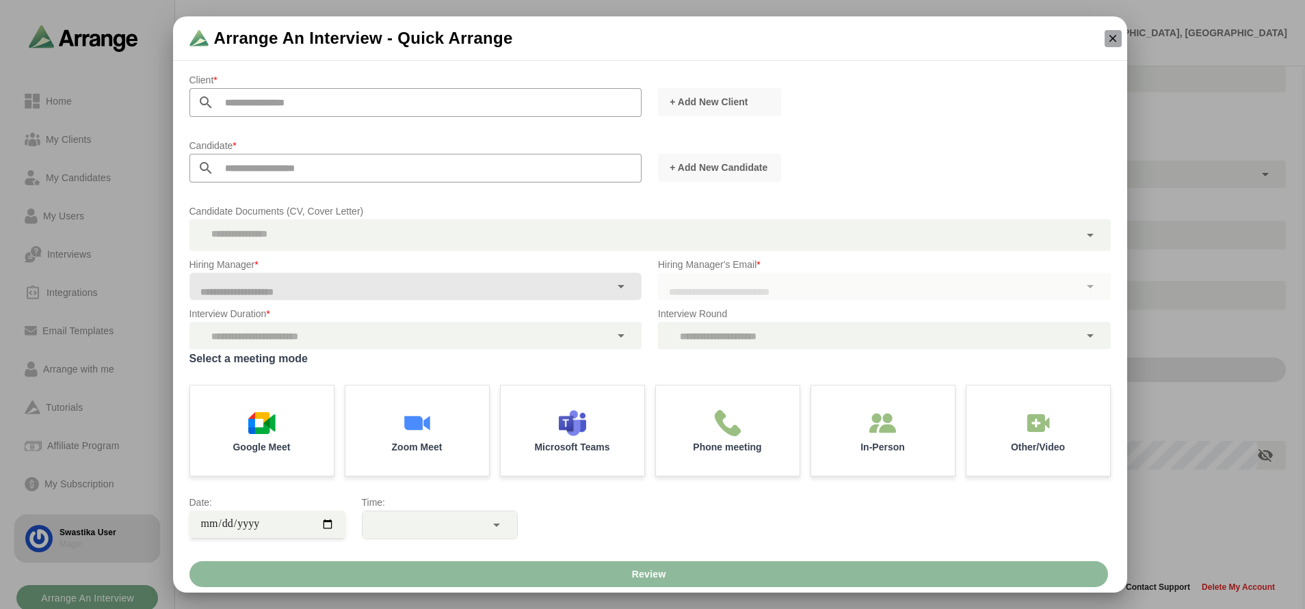
click at [1115, 43] on icon "button" at bounding box center [1113, 38] width 12 height 12
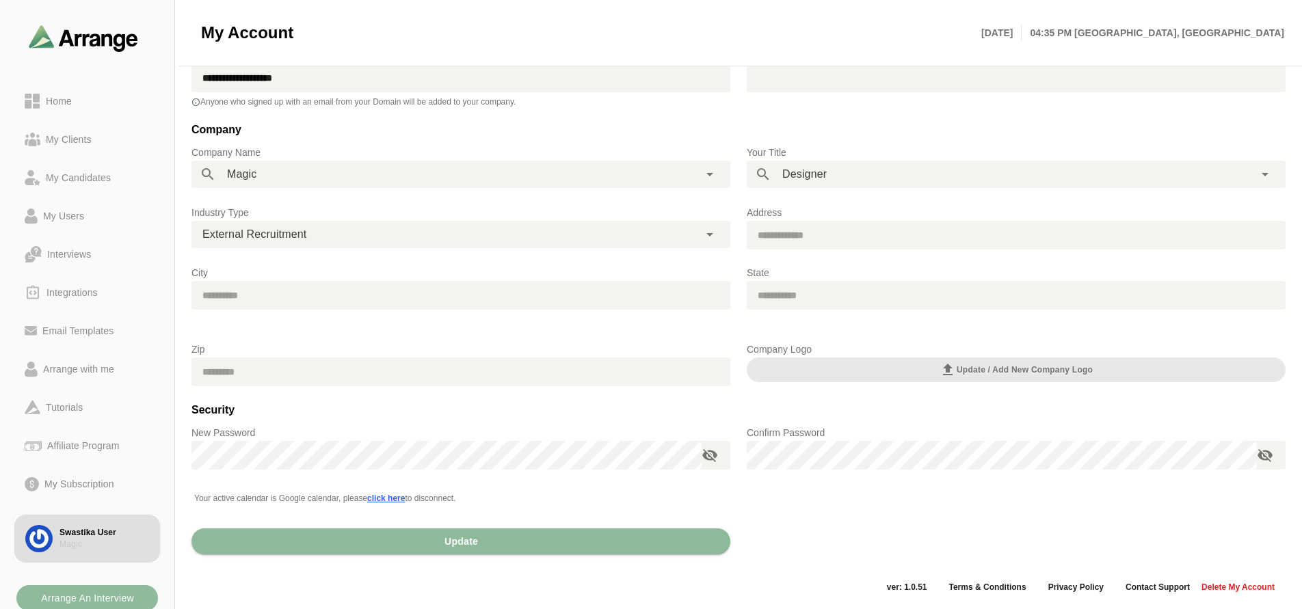
click at [113, 595] on b "Arrange An Interview" at bounding box center [87, 598] width 94 height 26
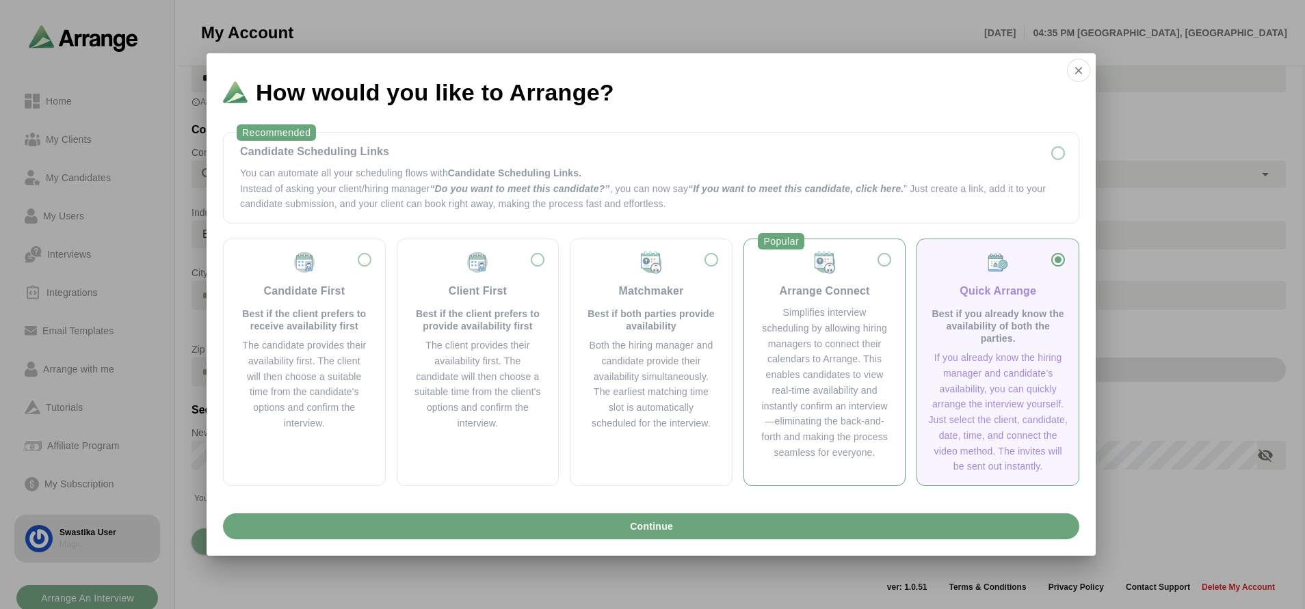
click at [845, 342] on div "Simplifies interview scheduling by allowing hiring managers to connect their ca…" at bounding box center [825, 383] width 129 height 156
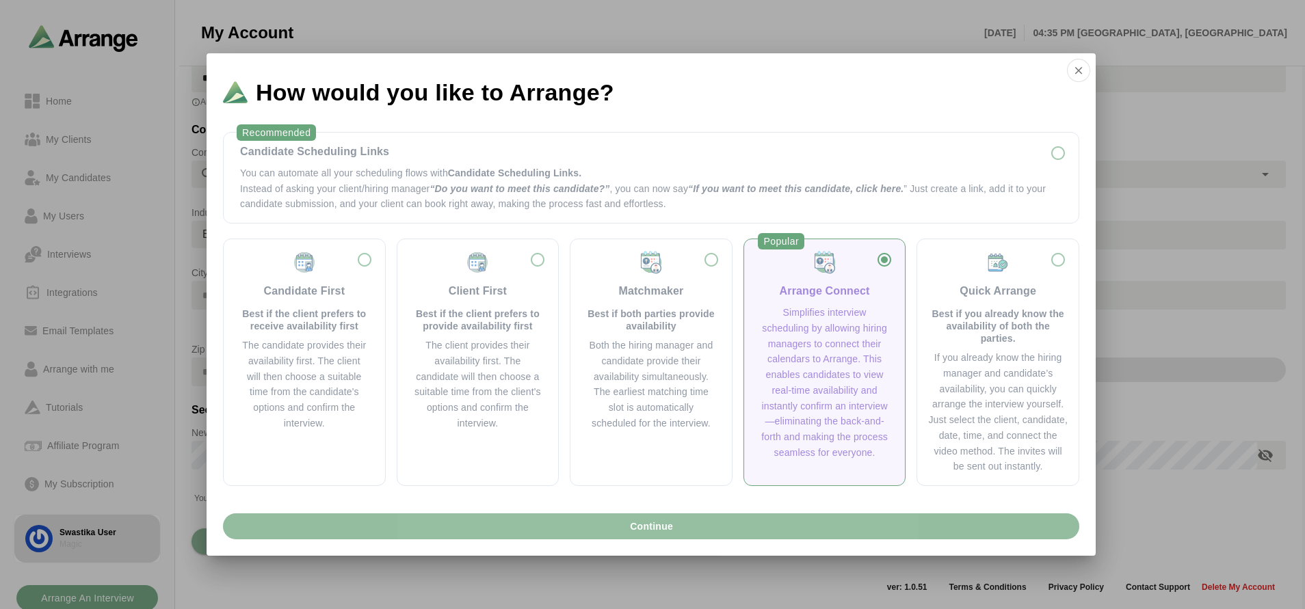
click at [759, 522] on button "Continue" at bounding box center [651, 527] width 856 height 26
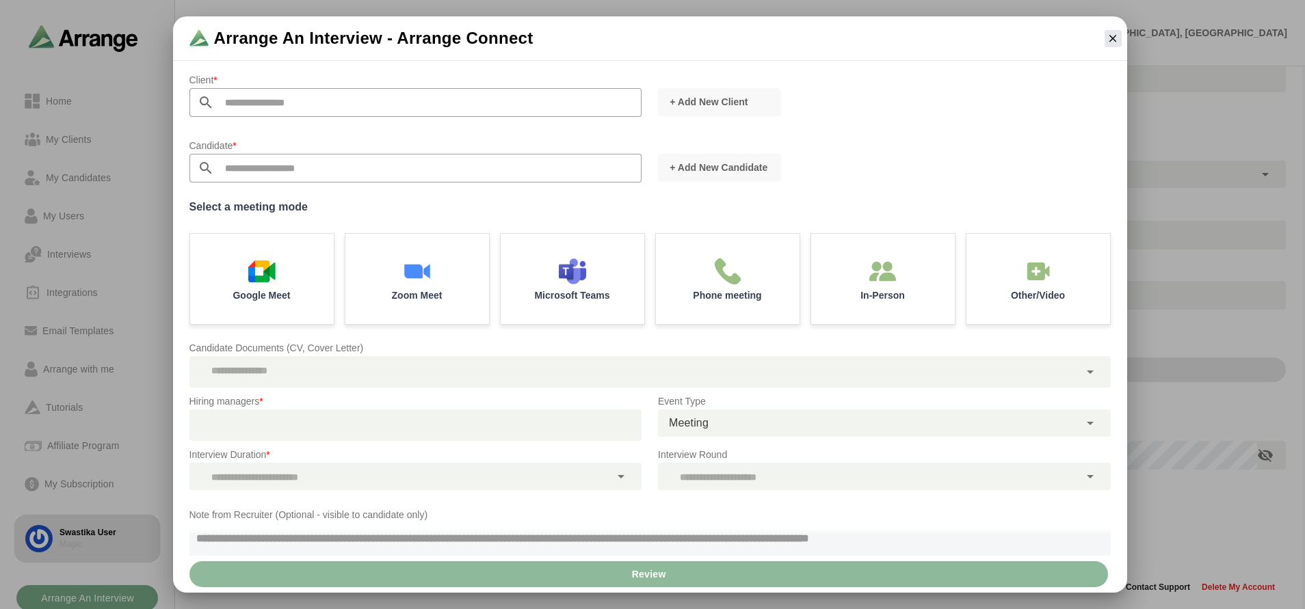
click at [1107, 48] on div at bounding box center [1113, 39] width 28 height 28
click at [1108, 39] on icon "button" at bounding box center [1113, 38] width 12 height 12
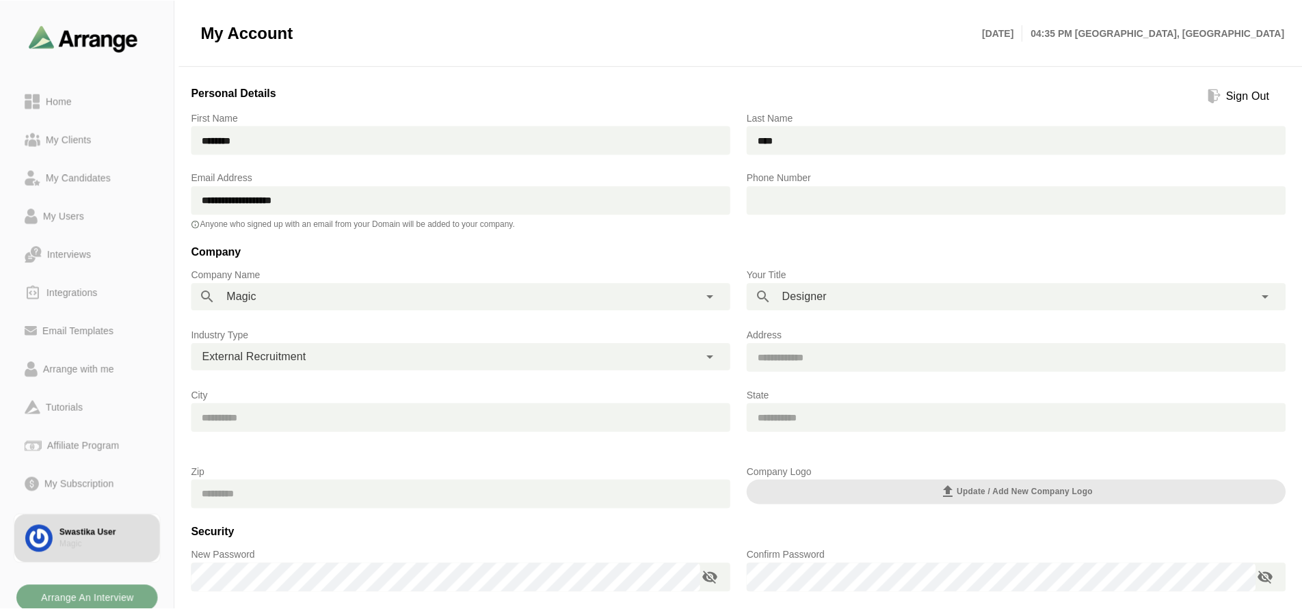
scroll to position [122, 0]
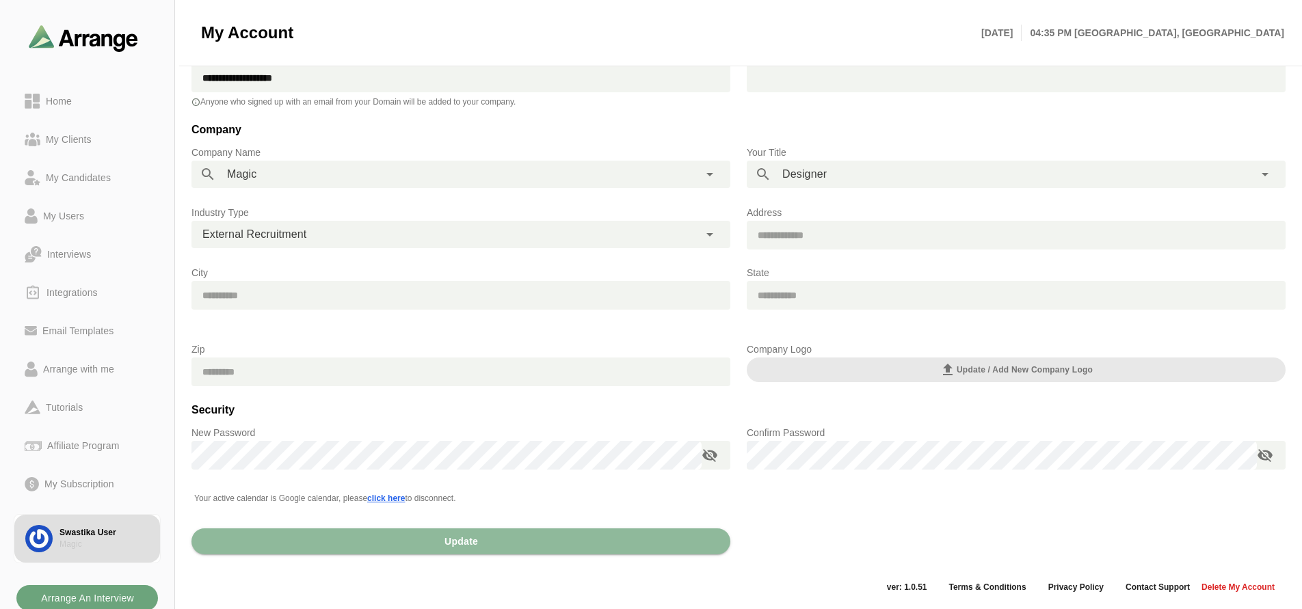
click at [94, 598] on b "Arrange An Interview" at bounding box center [87, 598] width 94 height 26
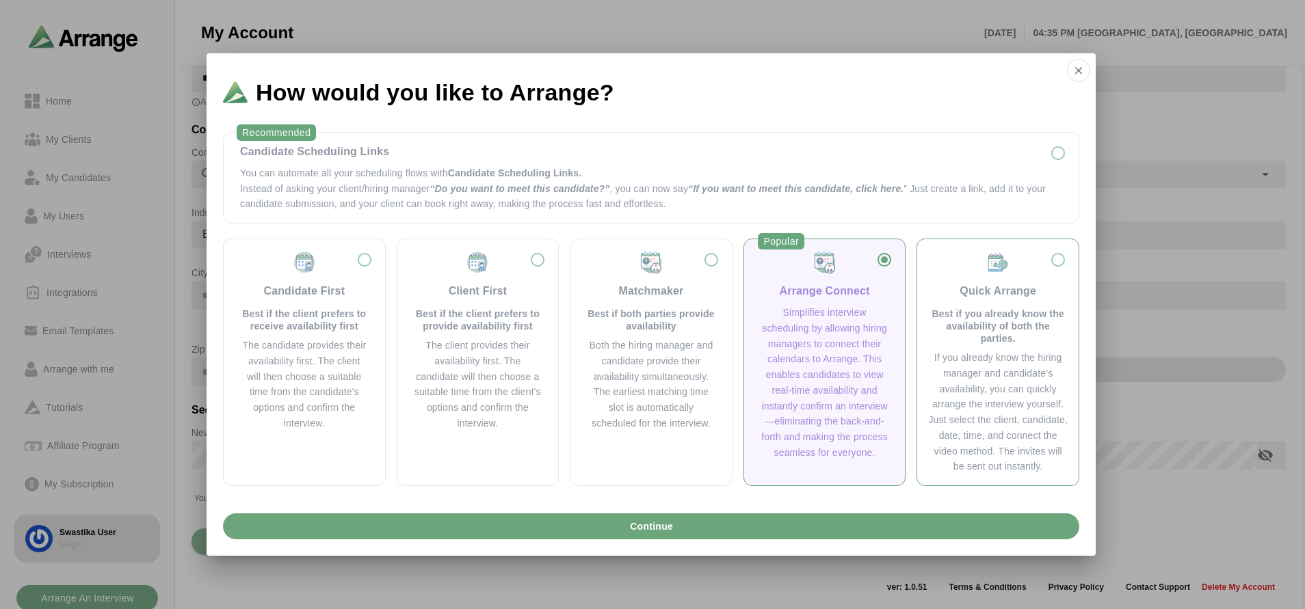
click at [1038, 336] on p "Best if you already know the availability of both the parties." at bounding box center [998, 326] width 140 height 37
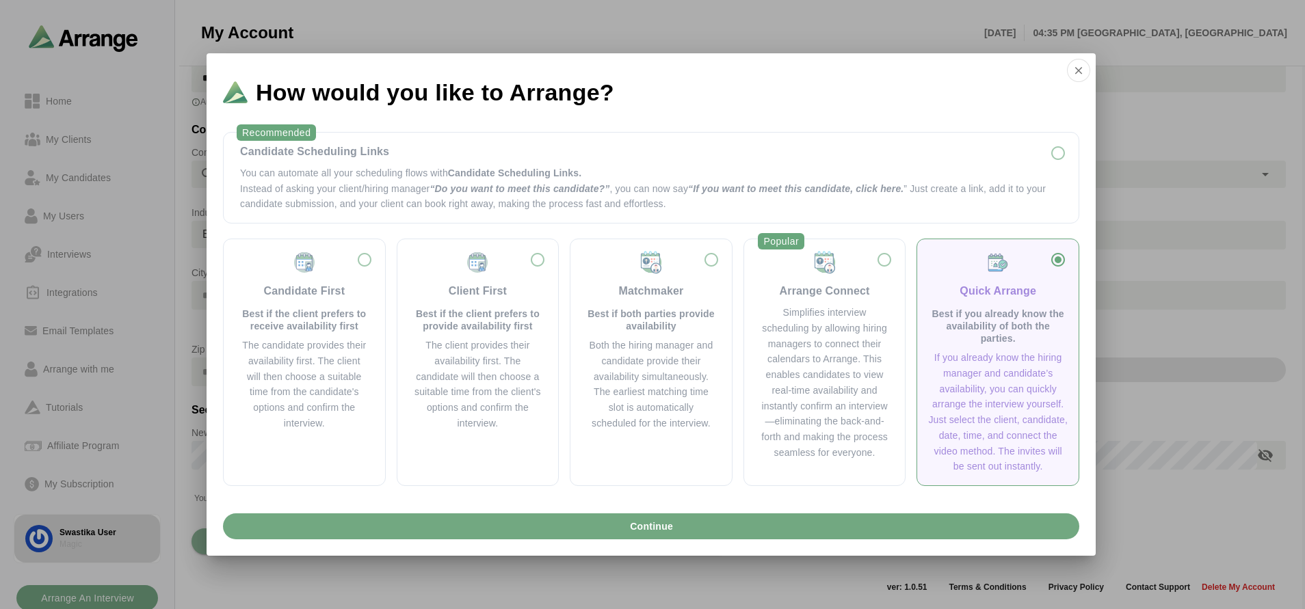
click at [720, 530] on button "Continue" at bounding box center [651, 527] width 856 height 26
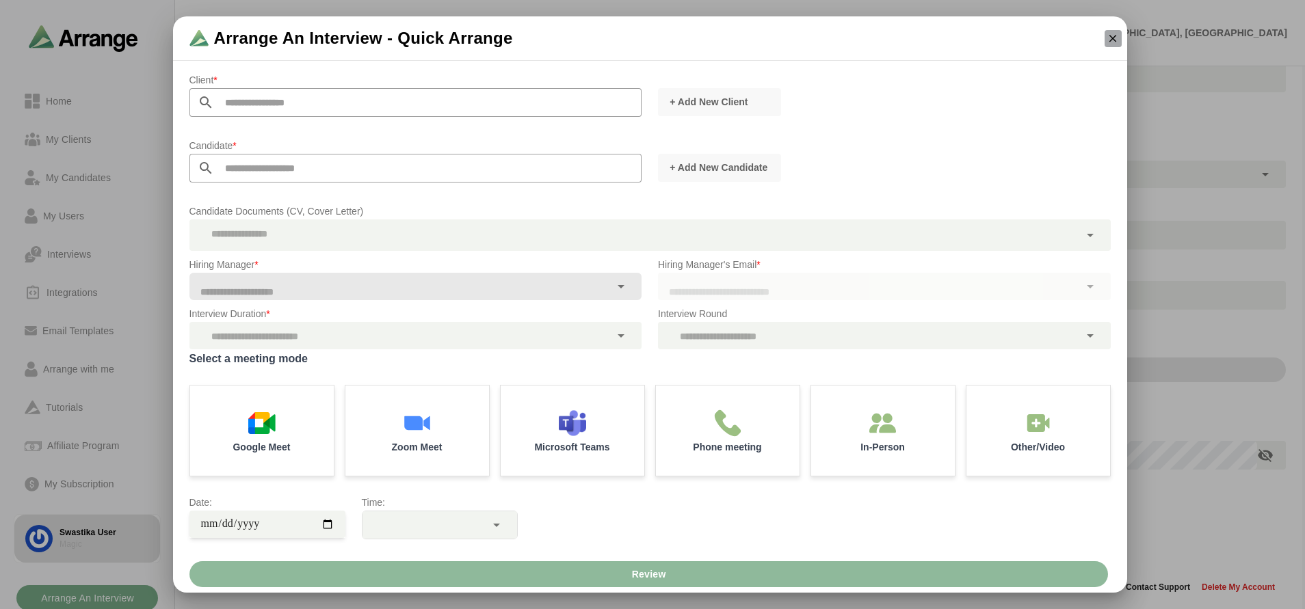
click at [1113, 41] on icon "button" at bounding box center [1113, 38] width 12 height 12
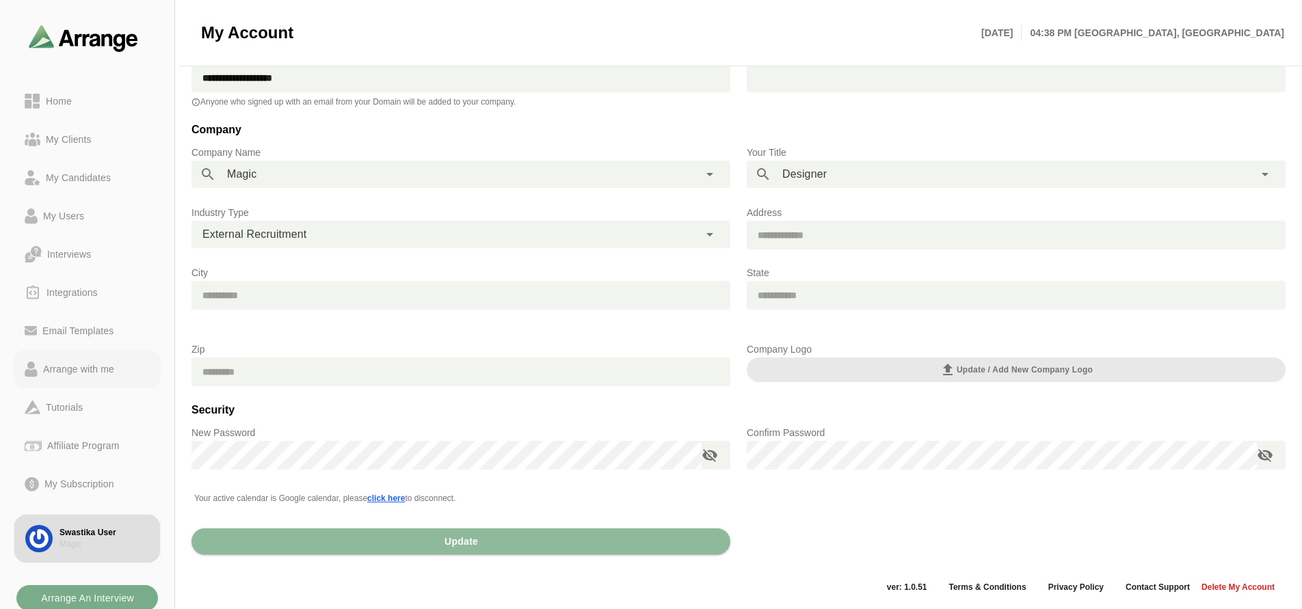
click at [94, 364] on div "Arrange with me" at bounding box center [79, 369] width 82 height 16
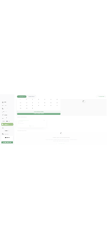
scroll to position [39, 0]
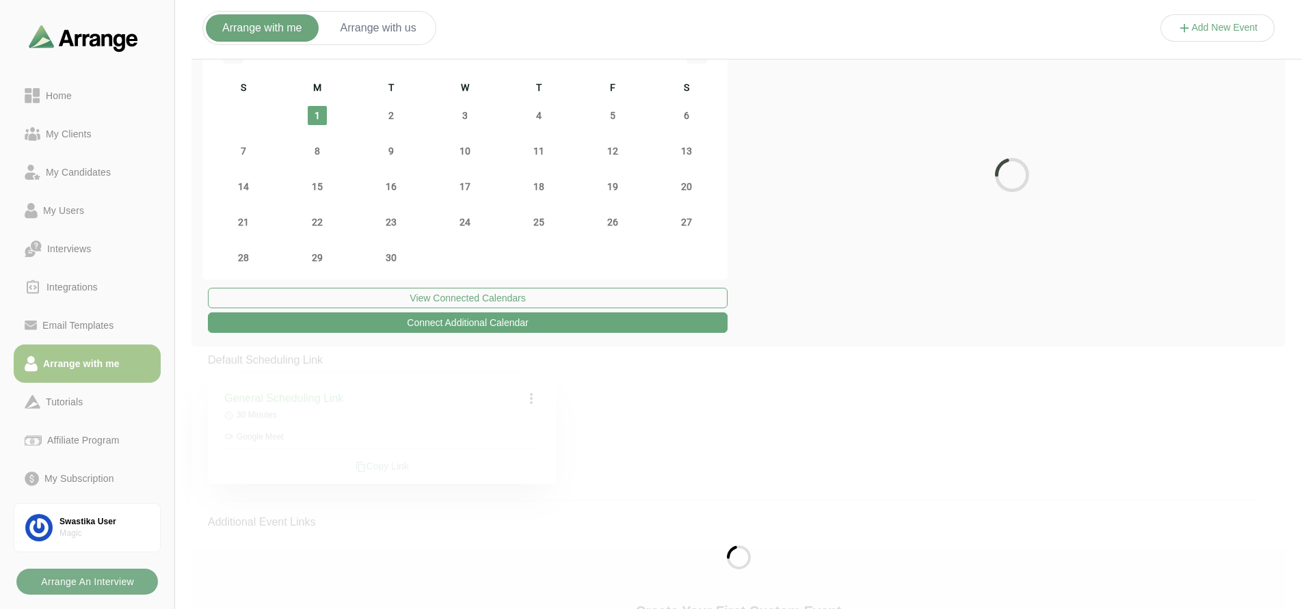
click at [1239, 38] on button "Add New Event" at bounding box center [1218, 27] width 115 height 27
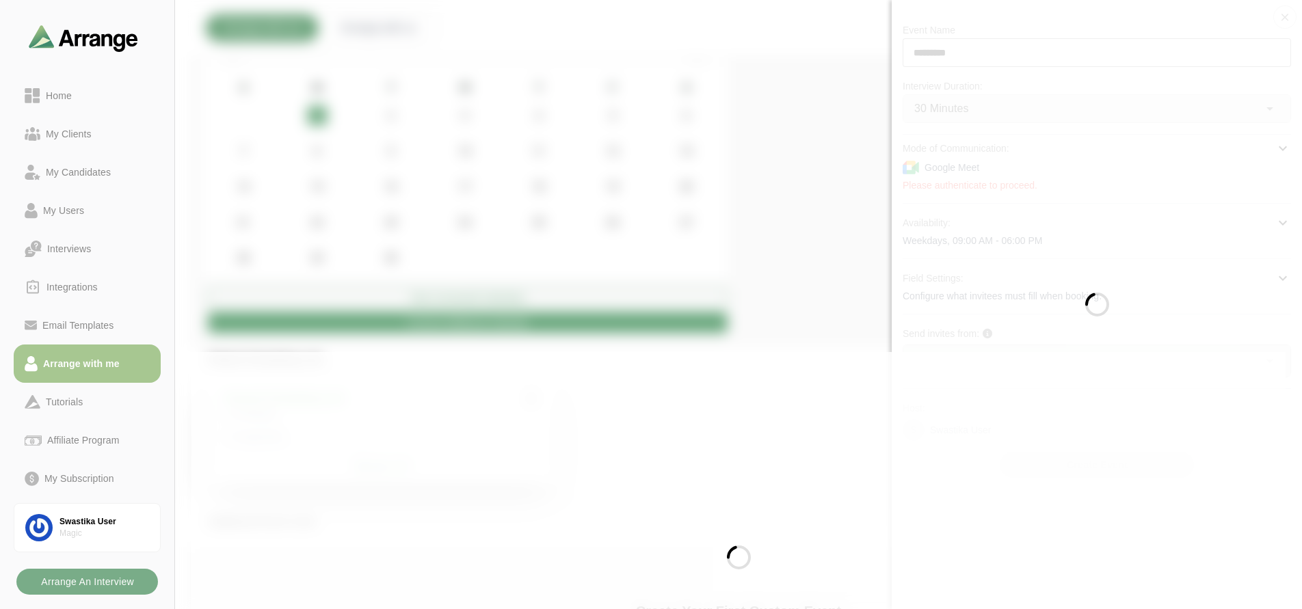
type input "*"
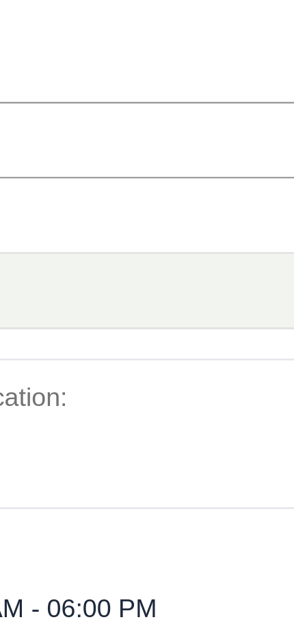
scroll to position [26, 0]
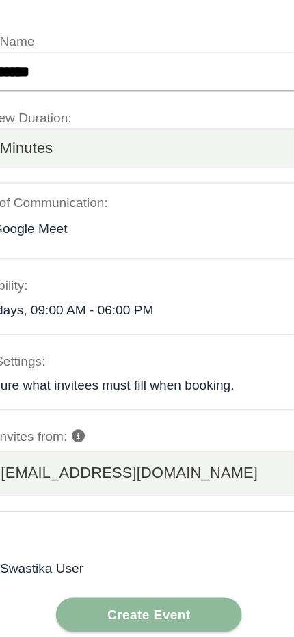
click at [96, 317] on icon at bounding box center [96, 320] width 10 height 10
click at [101, 318] on icon at bounding box center [96, 320] width 10 height 10
